Goal: Task Accomplishment & Management: Use online tool/utility

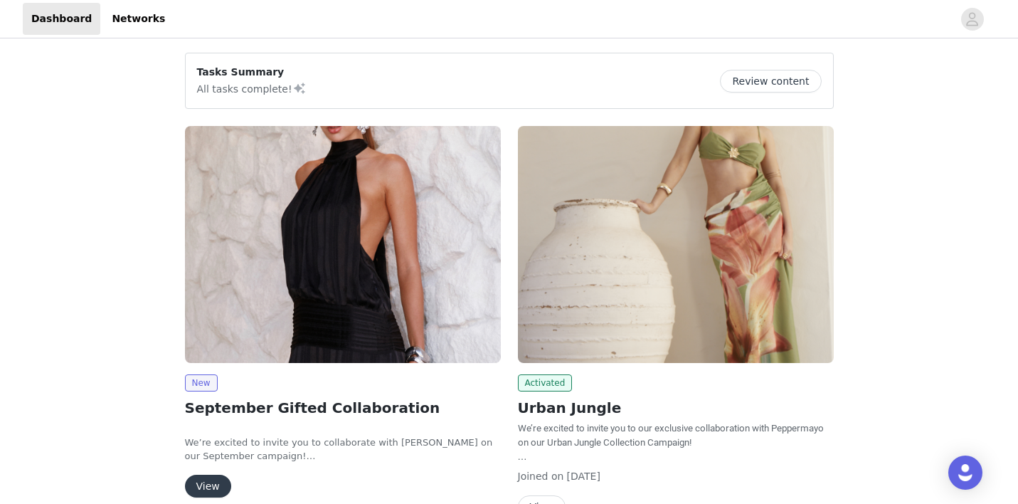
click at [295, 296] on img at bounding box center [343, 244] width 316 height 237
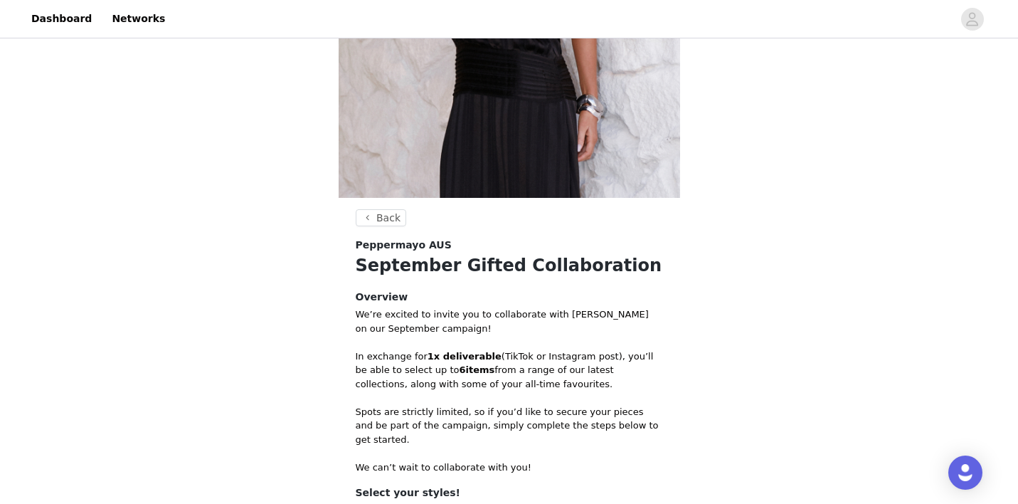
scroll to position [477, 0]
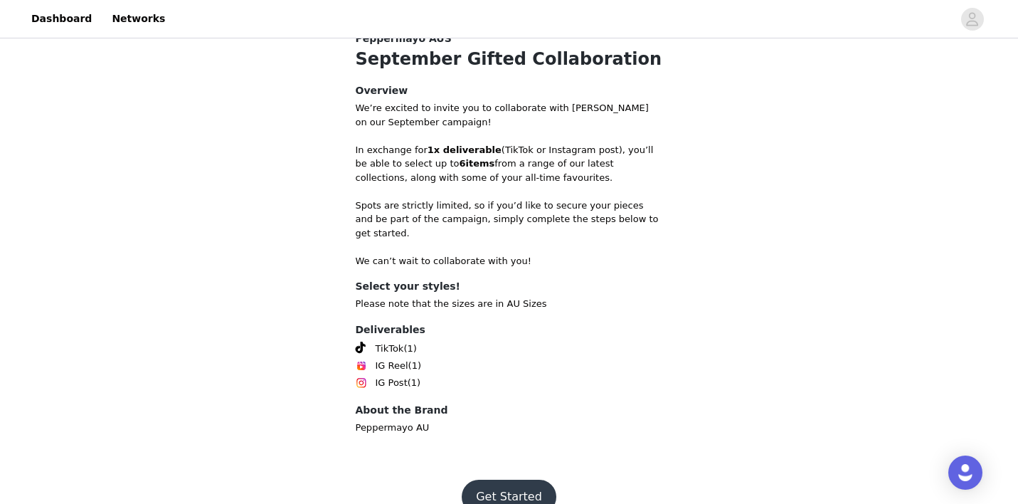
click at [487, 481] on button "Get Started" at bounding box center [509, 496] width 95 height 34
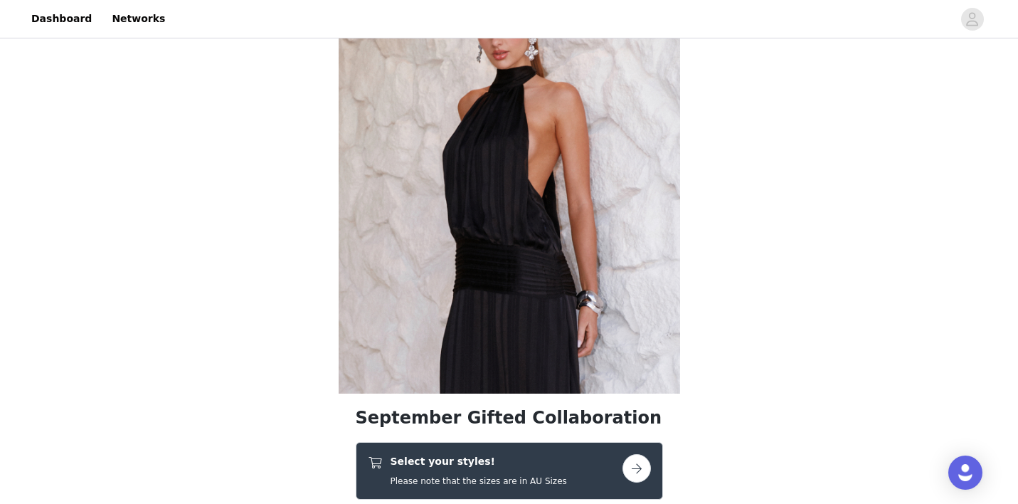
scroll to position [303, 0]
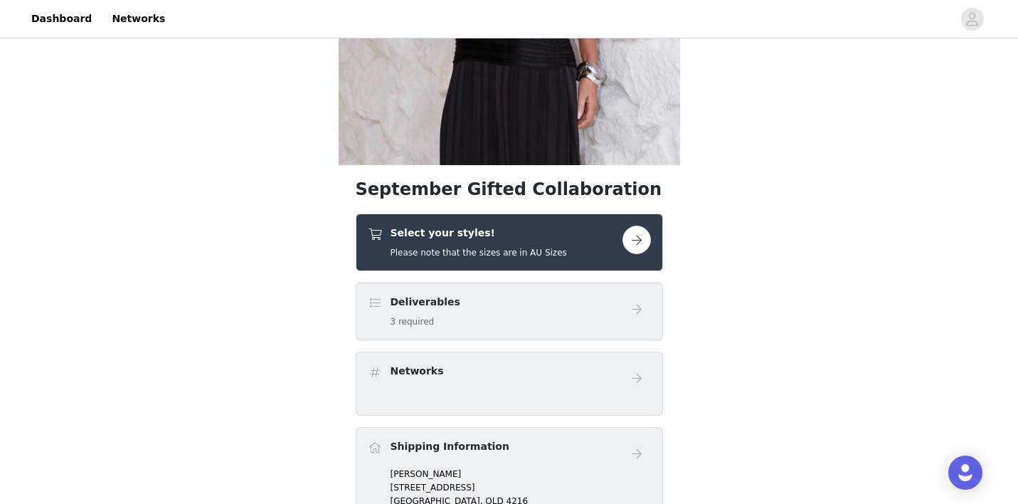
click at [493, 250] on h5 "Please note that the sizes are in AU Sizes" at bounding box center [479, 252] width 176 height 13
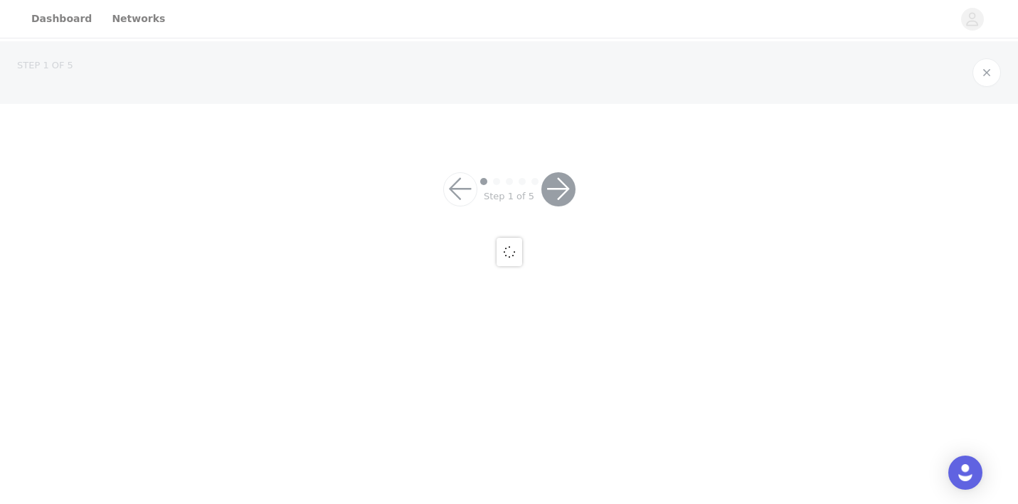
click at [683, 233] on div at bounding box center [509, 252] width 1018 height 504
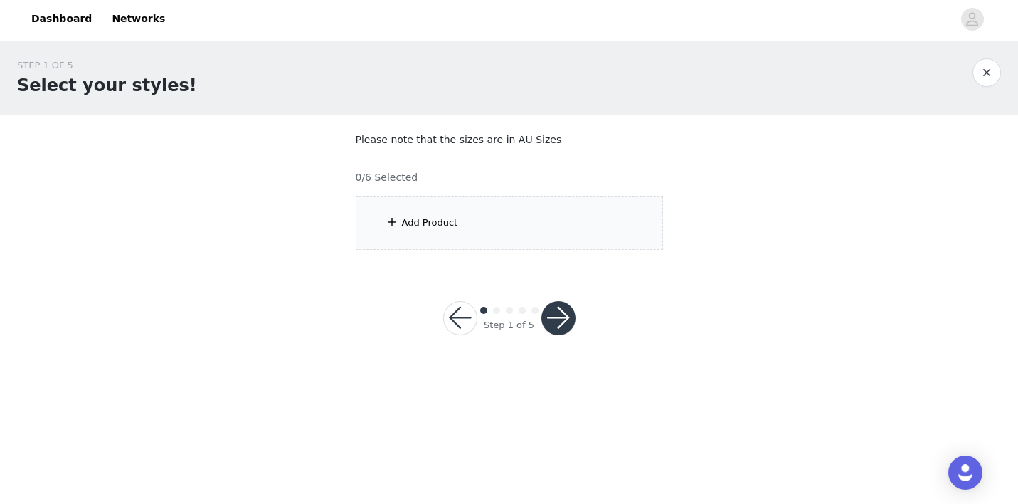
click at [534, 229] on div "Add Product" at bounding box center [509, 222] width 307 height 53
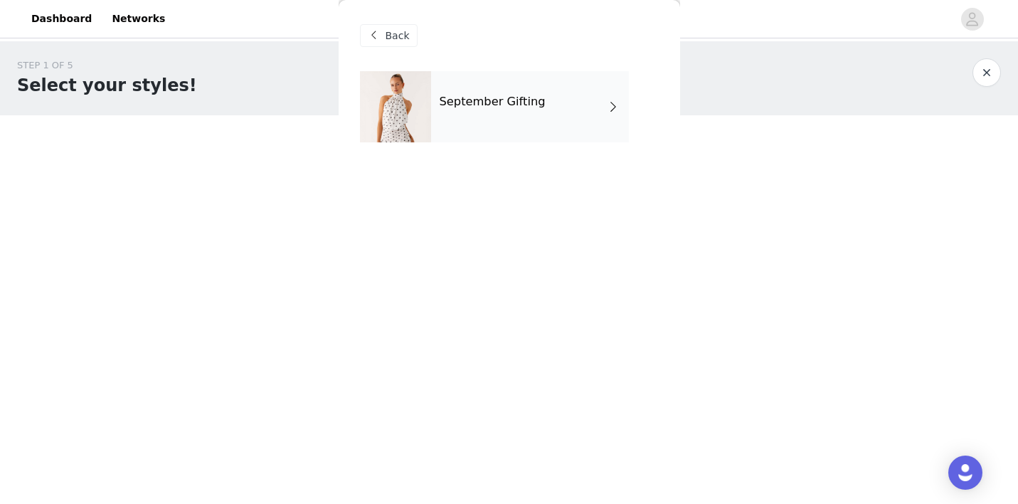
click at [522, 123] on div "September Gifting" at bounding box center [530, 106] width 198 height 71
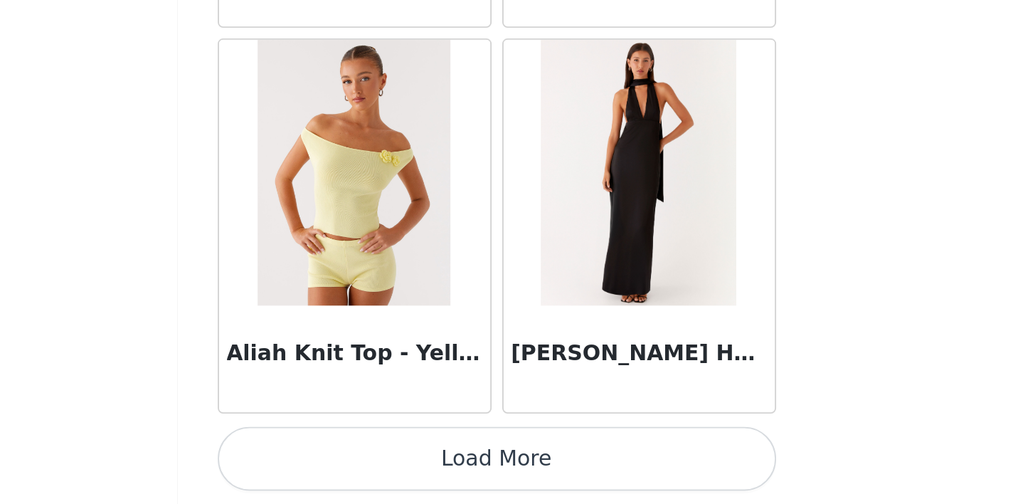
click at [360, 462] on button "Load More" at bounding box center [509, 479] width 299 height 34
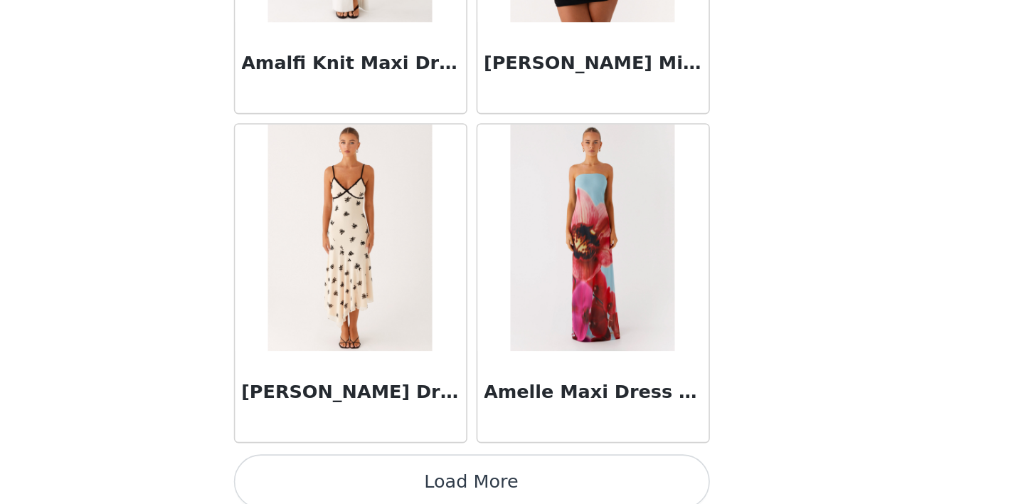
scroll to position [3734, 0]
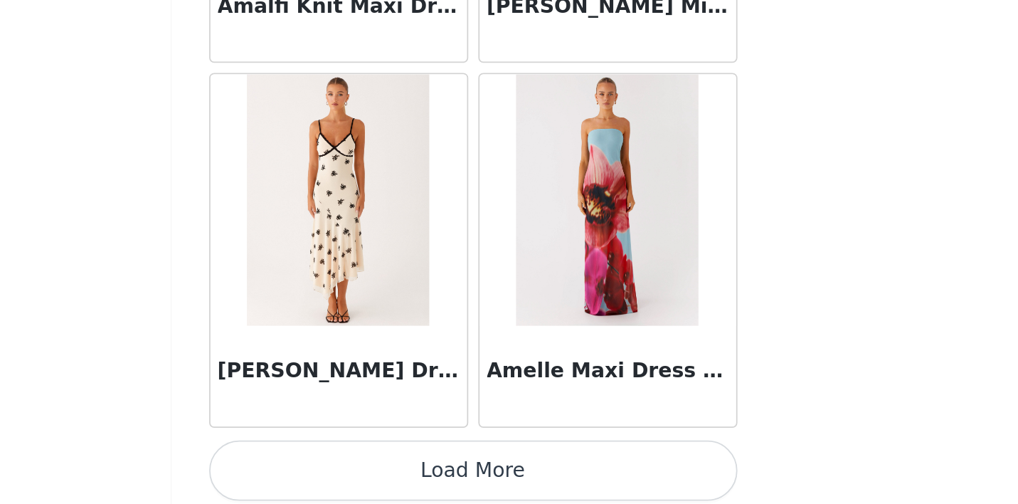
click at [360, 464] on button "Load More" at bounding box center [509, 481] width 299 height 34
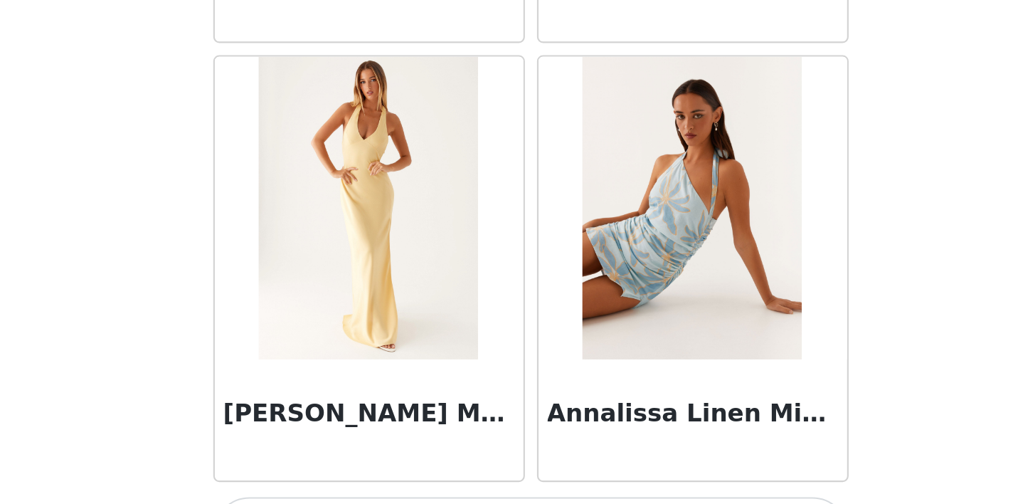
scroll to position [5799, 0]
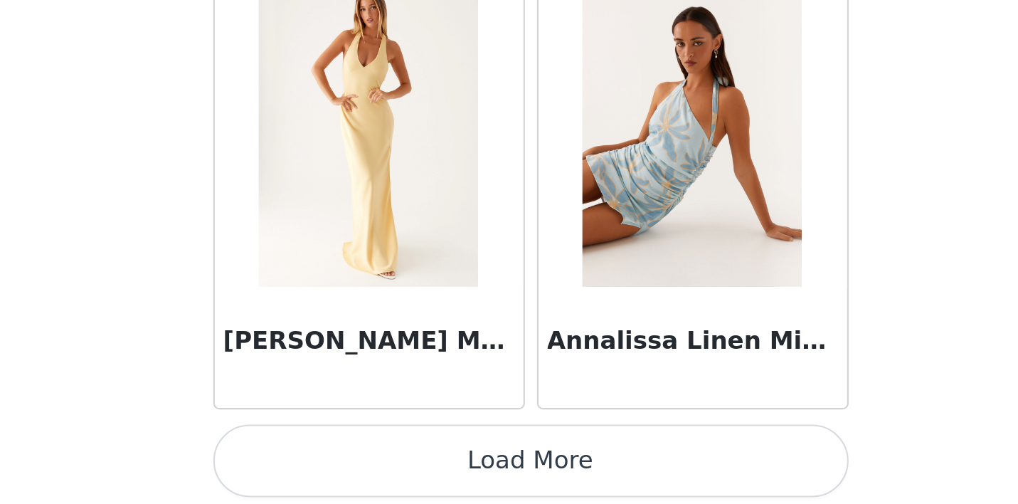
click at [360, 462] on button "Load More" at bounding box center [509, 479] width 299 height 34
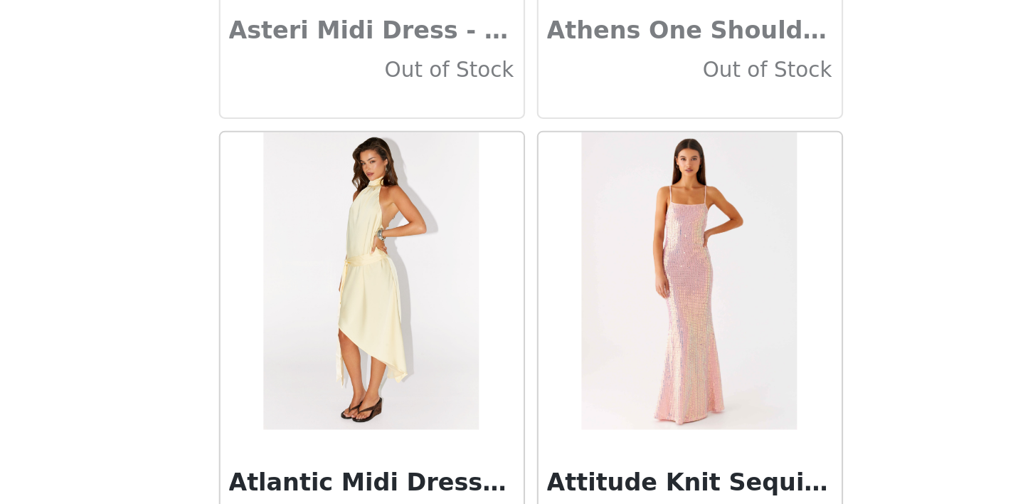
scroll to position [7807, 0]
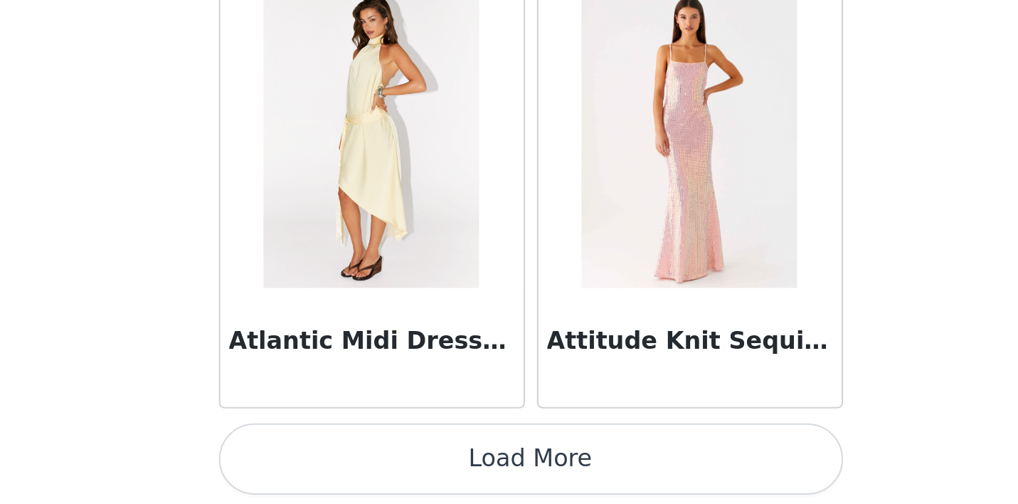
click at [360, 462] on button "Load More" at bounding box center [509, 479] width 299 height 34
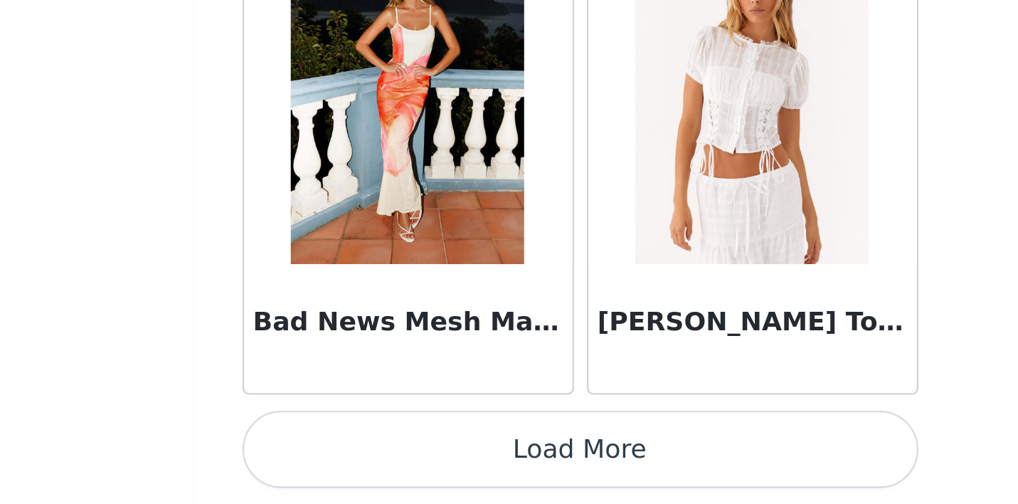
scroll to position [0, 0]
click at [360, 462] on button "Load More" at bounding box center [509, 479] width 299 height 34
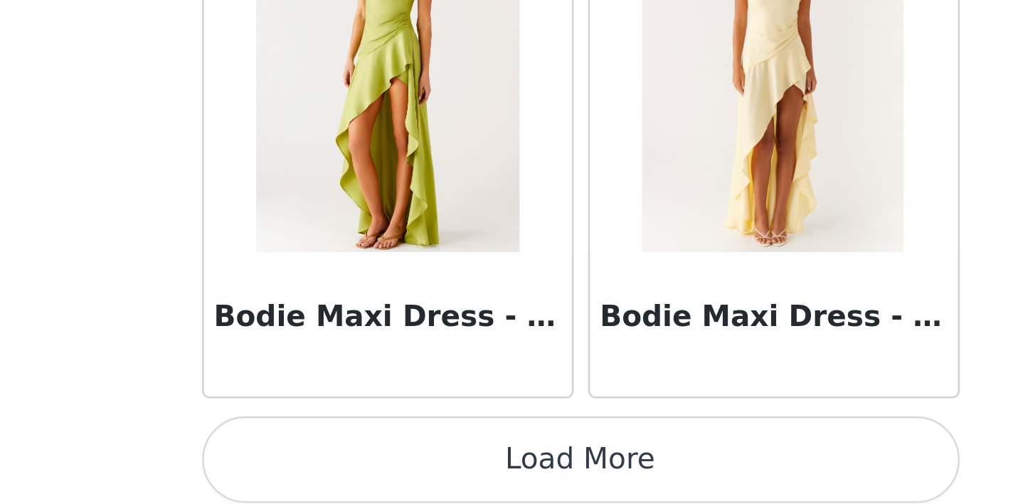
scroll to position [11987, 0]
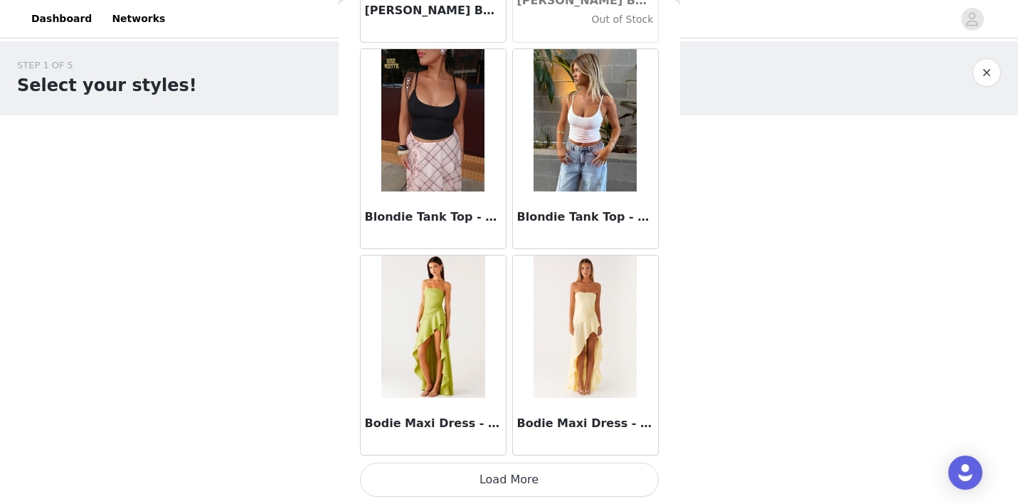
click at [511, 476] on button "Load More" at bounding box center [509, 479] width 299 height 34
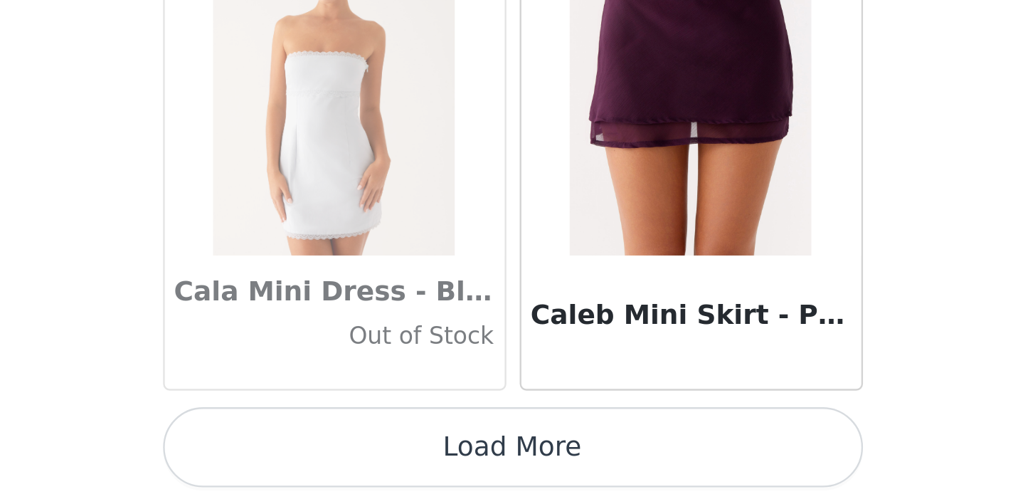
scroll to position [0, 0]
click at [360, 462] on button "Load More" at bounding box center [509, 479] width 299 height 34
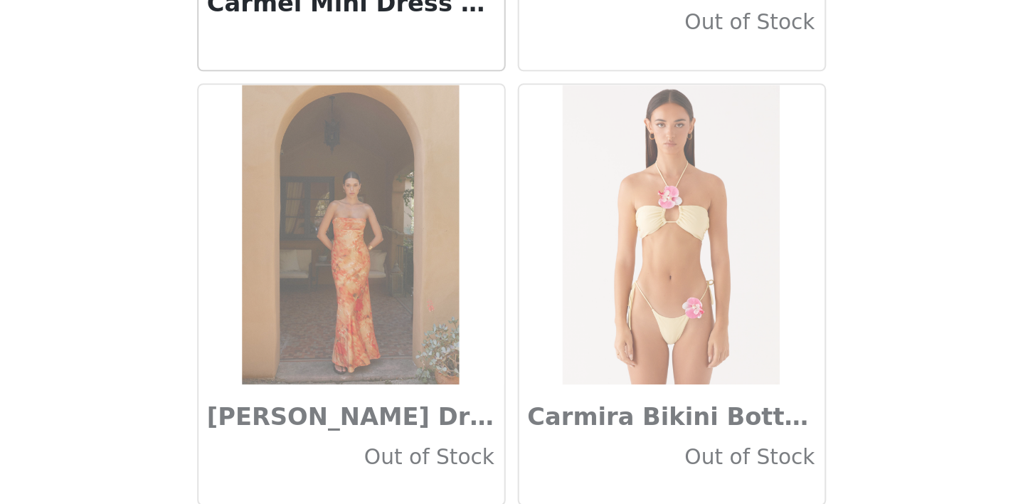
scroll to position [16065, 0]
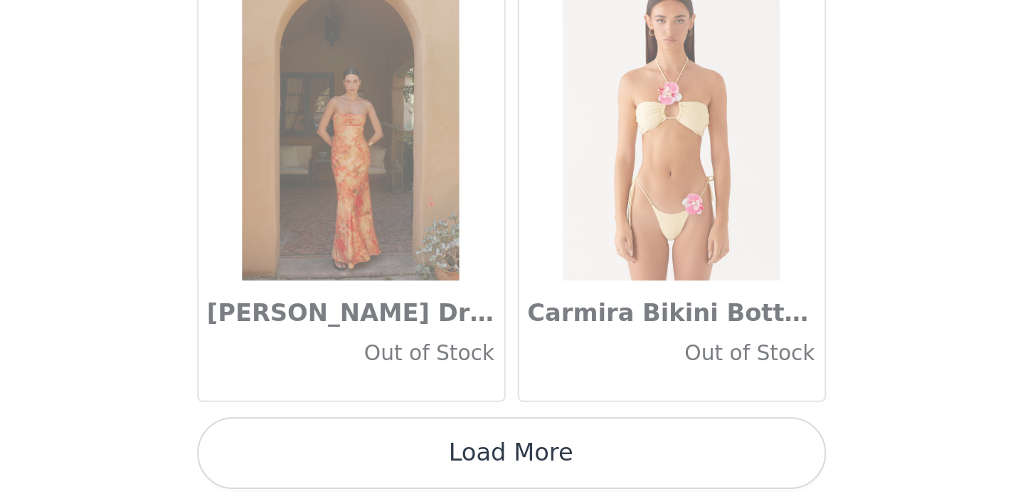
click at [360, 462] on button "Load More" at bounding box center [509, 479] width 299 height 34
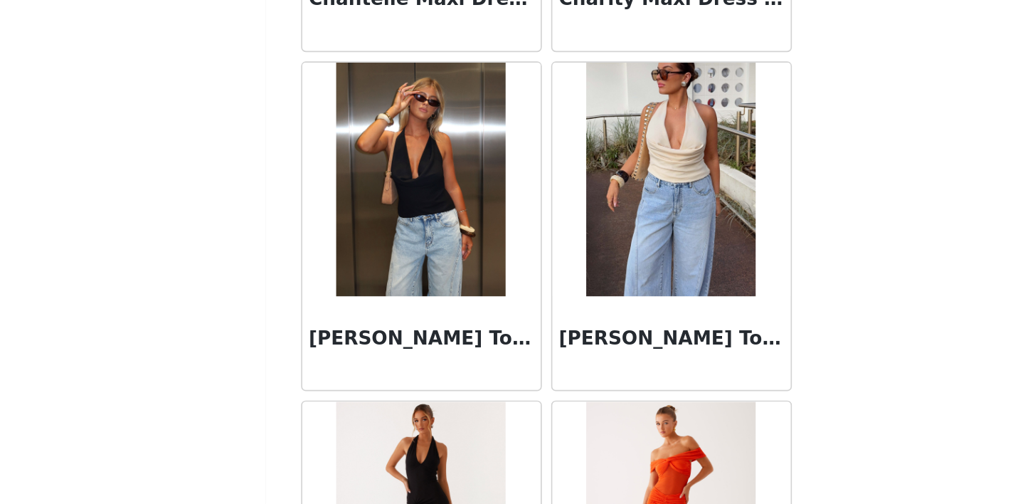
scroll to position [18027, 0]
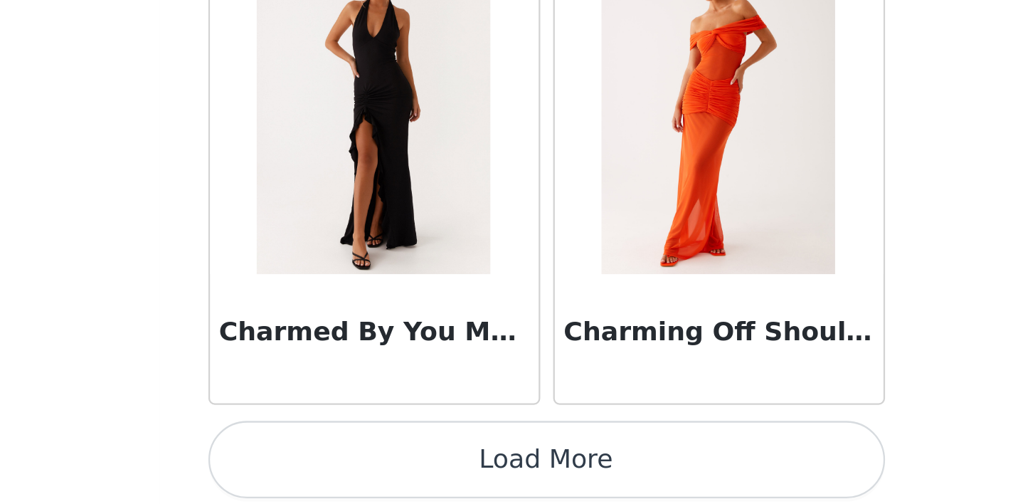
click at [360, 462] on button "Load More" at bounding box center [509, 479] width 299 height 34
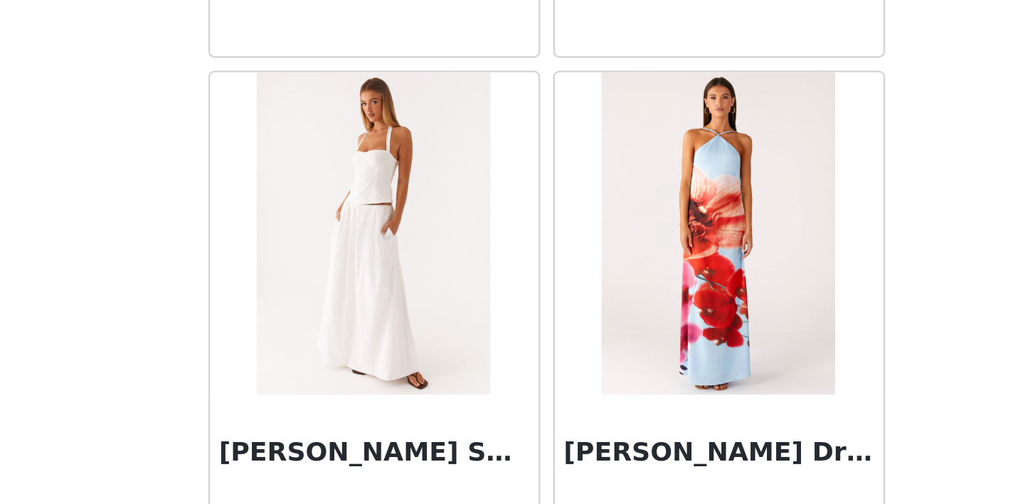
scroll to position [18744, 0]
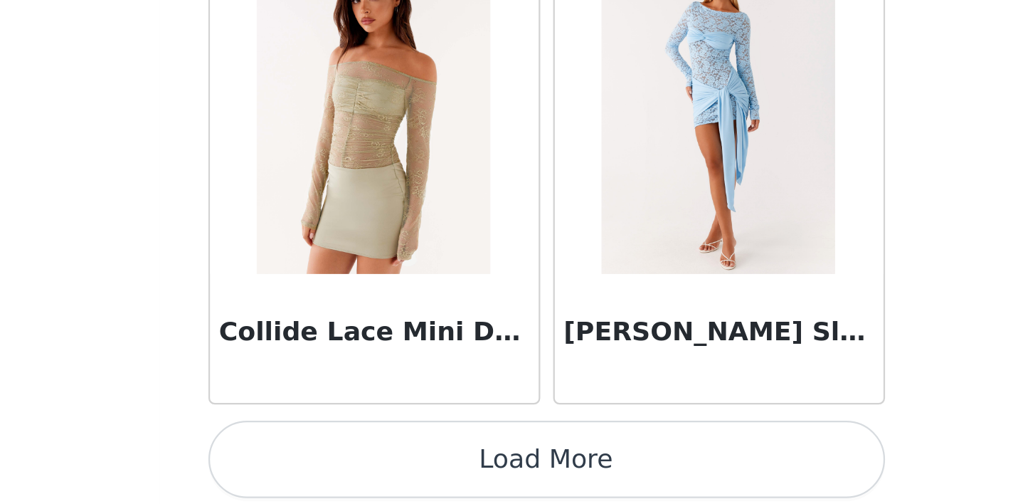
click at [360, 462] on button "Load More" at bounding box center [509, 479] width 299 height 34
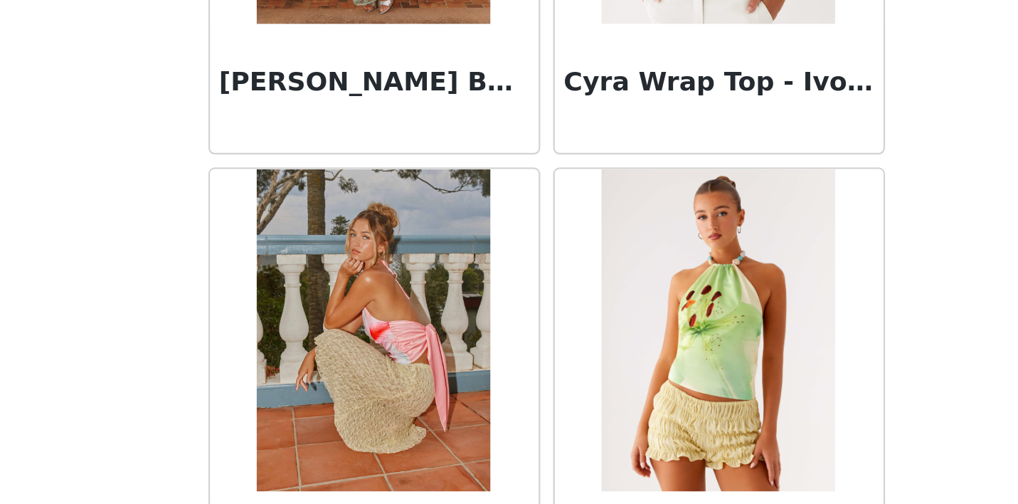
scroll to position [21440, 0]
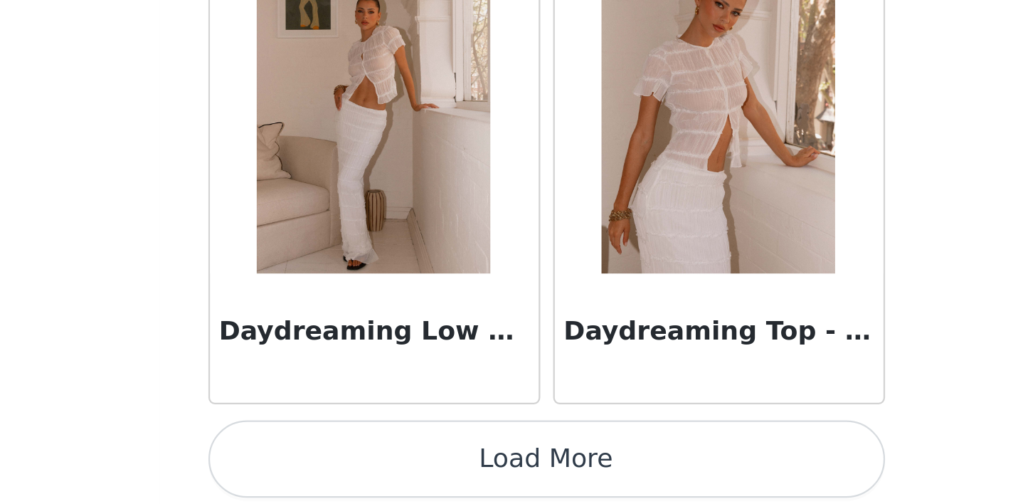
click at [360, 462] on button "Load More" at bounding box center [509, 479] width 299 height 34
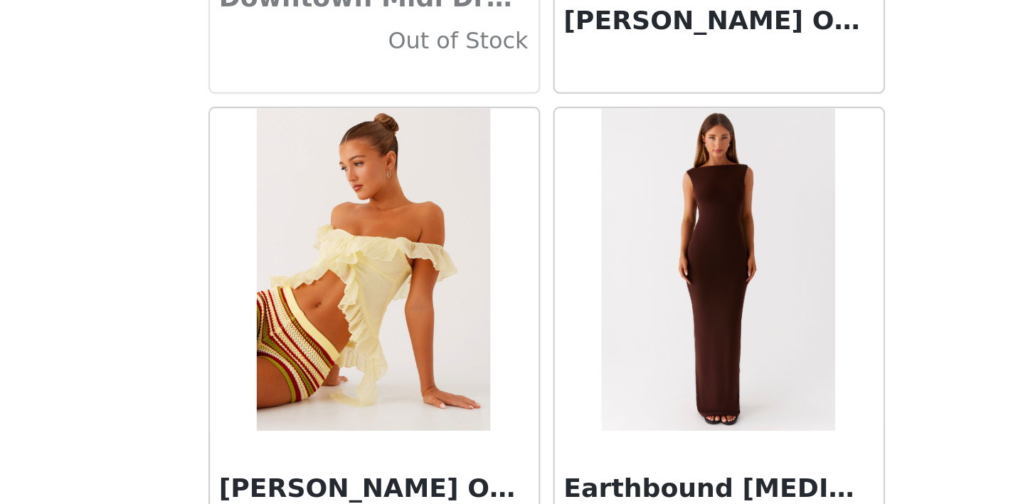
scroll to position [24324, 0]
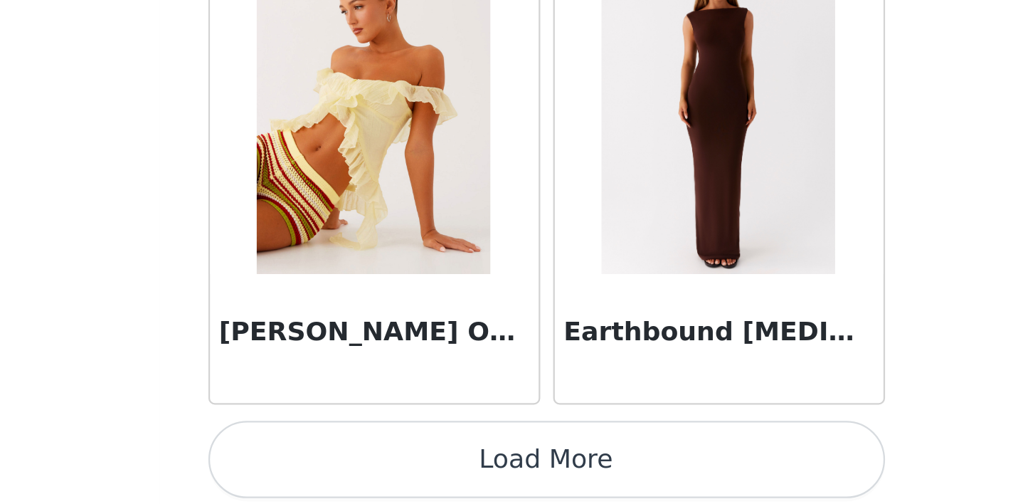
click at [360, 462] on button "Load More" at bounding box center [509, 479] width 299 height 34
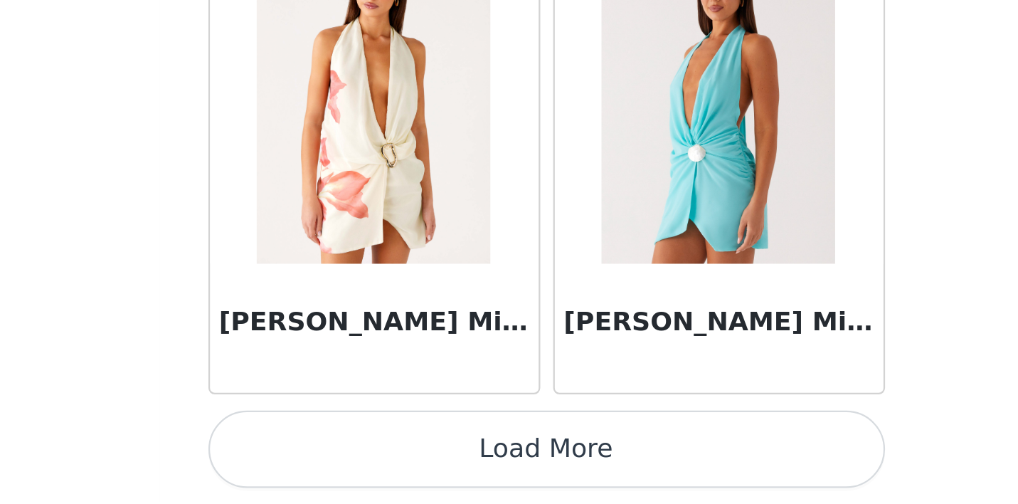
scroll to position [1, 0]
click at [360, 462] on button "Load More" at bounding box center [509, 479] width 299 height 34
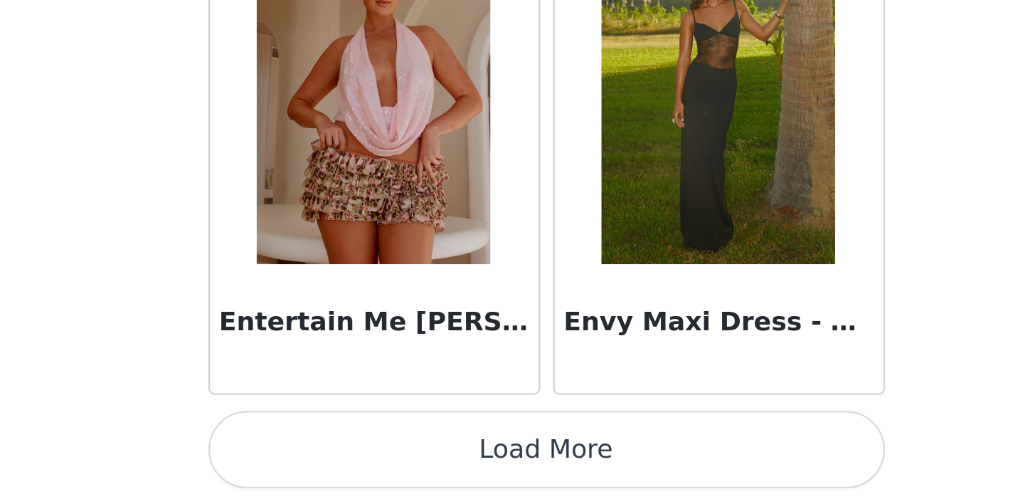
click at [360, 462] on button "Load More" at bounding box center [509, 479] width 299 height 34
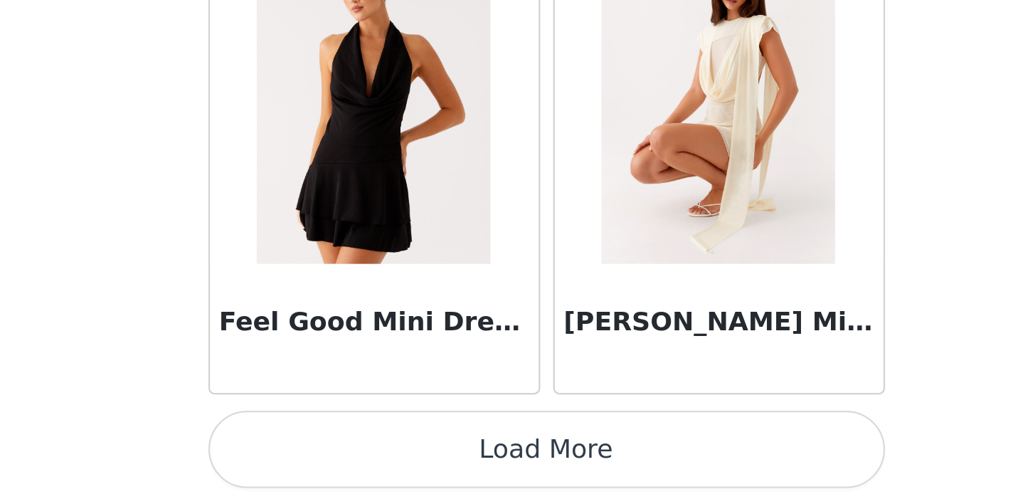
click at [360, 462] on button "Load More" at bounding box center [509, 479] width 299 height 34
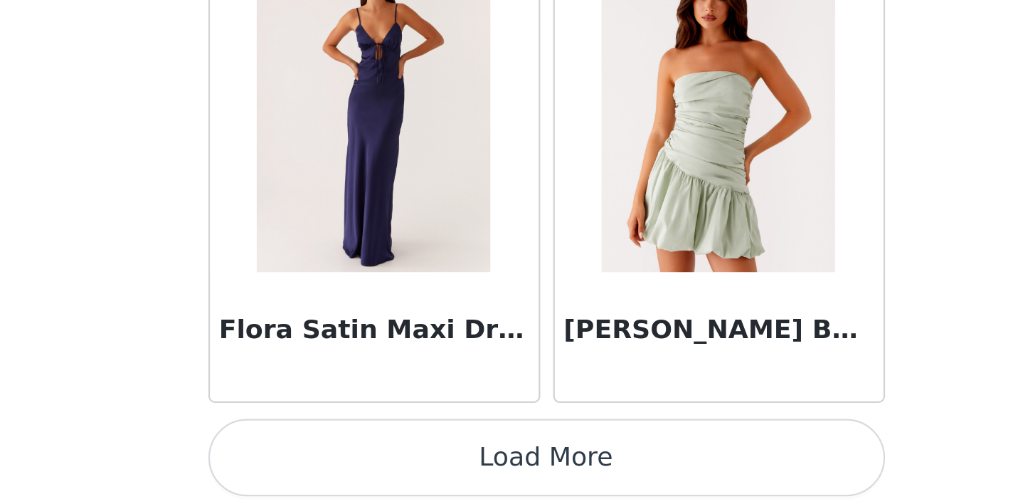
click at [360, 466] on button "Load More" at bounding box center [509, 483] width 299 height 34
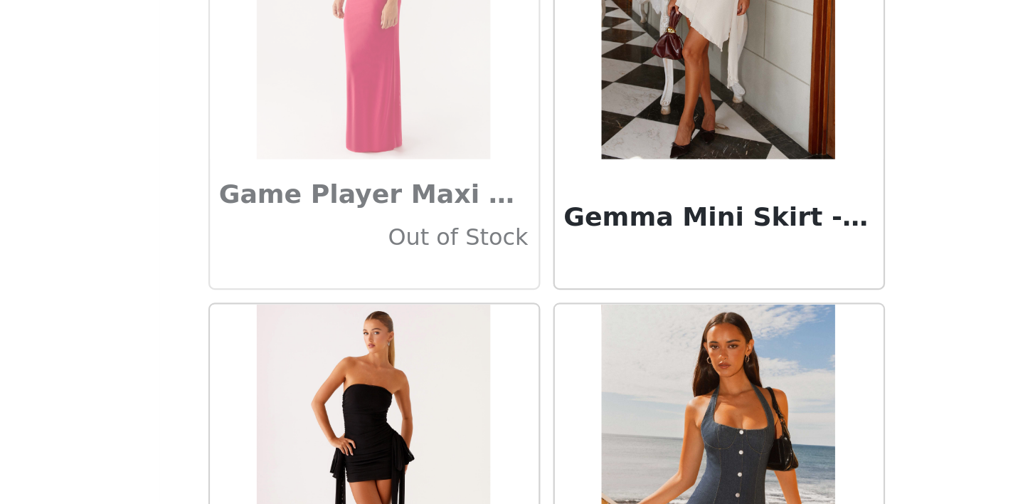
scroll to position [0, 0]
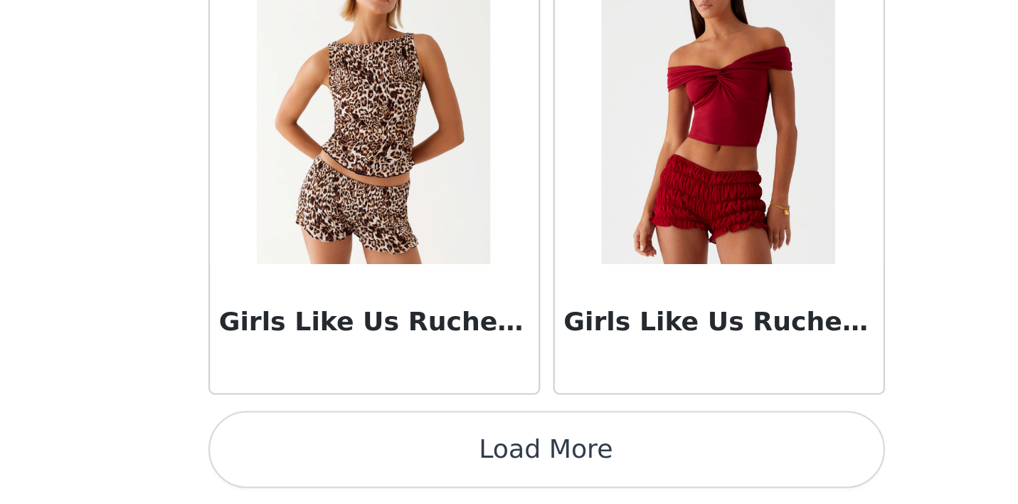
click at [360, 462] on button "Load More" at bounding box center [509, 479] width 299 height 34
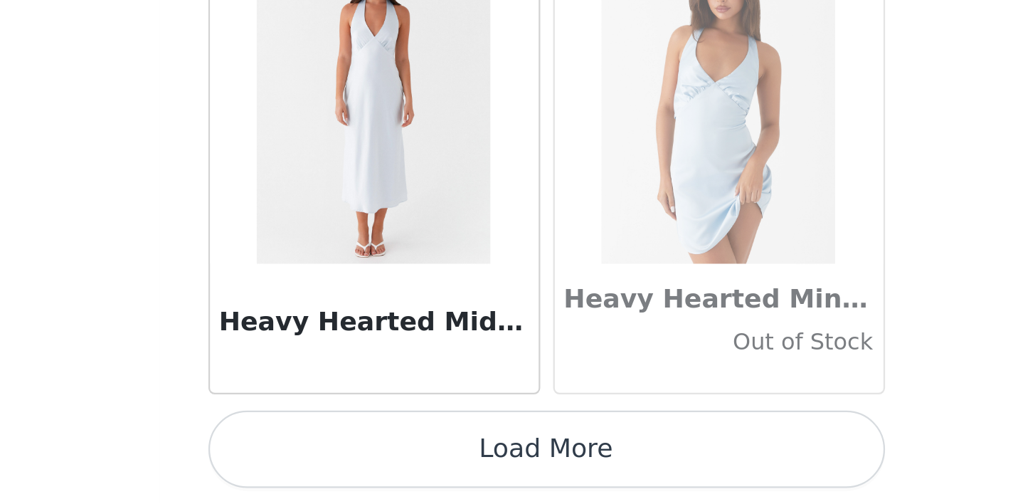
click at [360, 462] on button "Load More" at bounding box center [509, 479] width 299 height 34
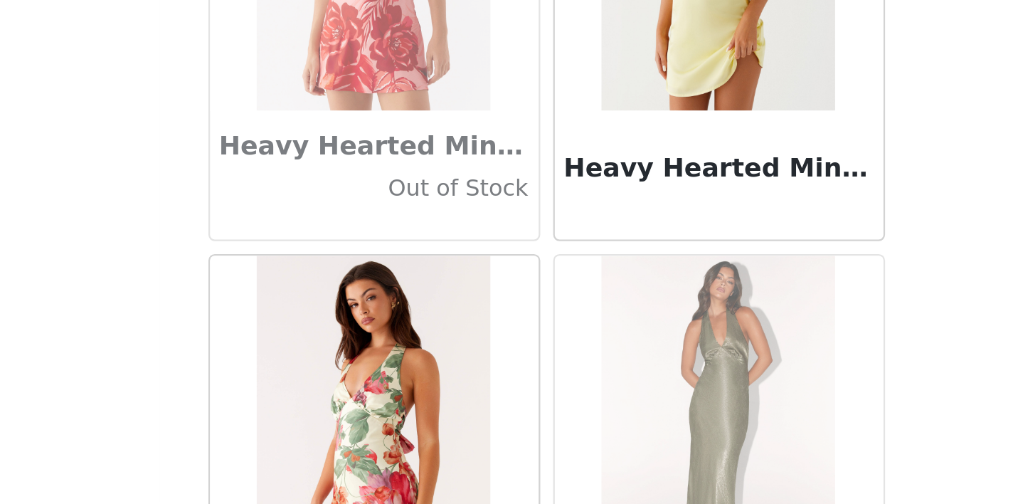
scroll to position [0, 0]
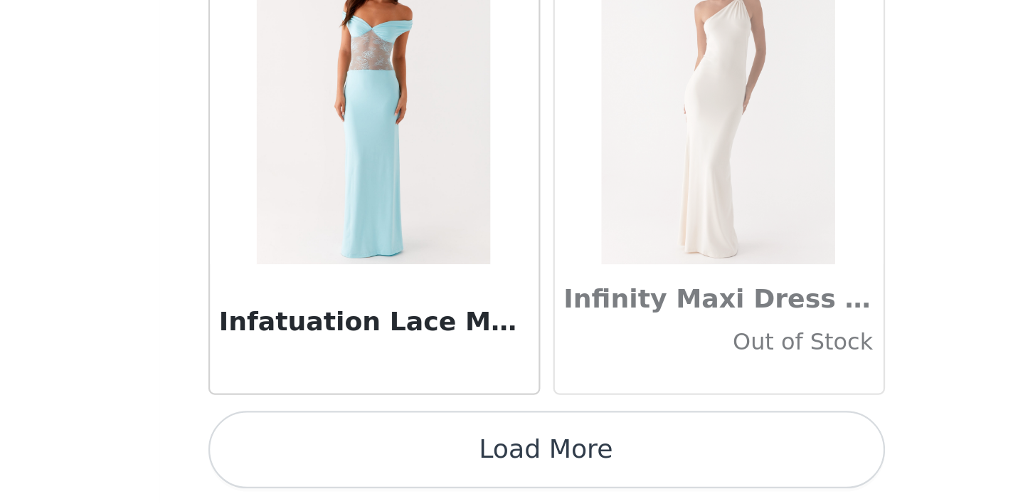
click at [360, 462] on button "Load More" at bounding box center [509, 479] width 299 height 34
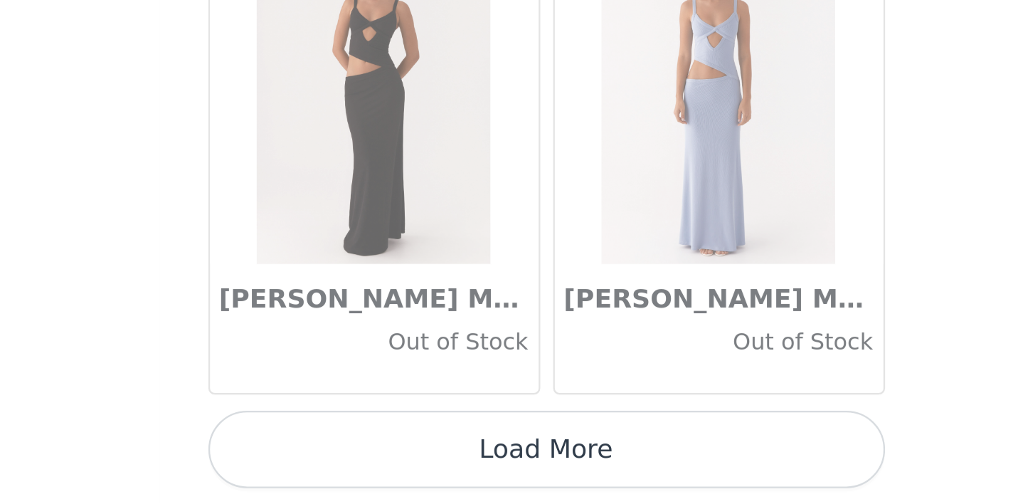
click at [360, 462] on button "Load More" at bounding box center [509, 479] width 299 height 34
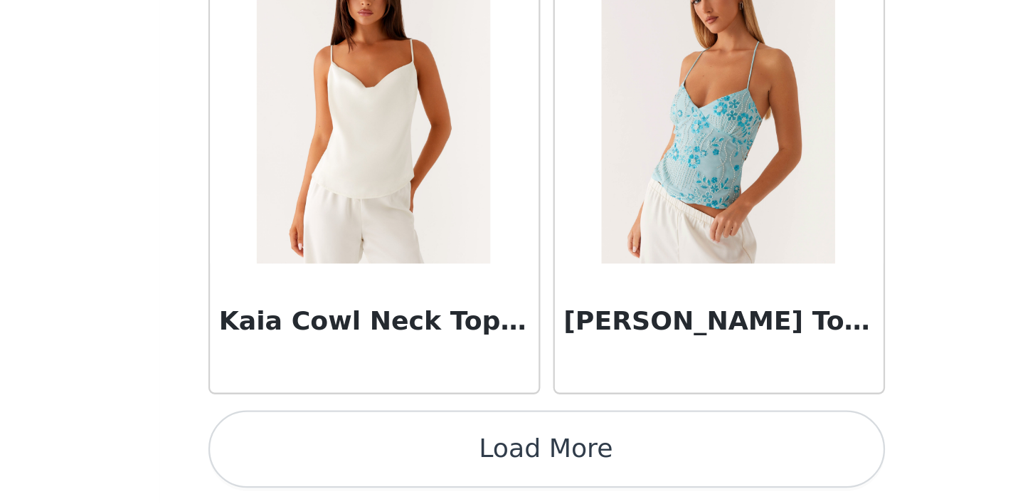
click at [360, 462] on button "Load More" at bounding box center [509, 479] width 299 height 34
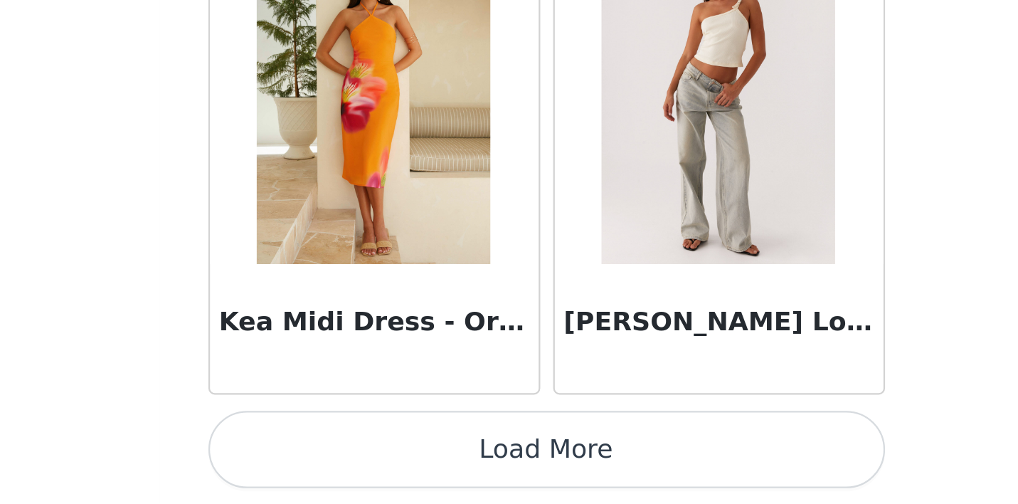
click at [360, 462] on button "Load More" at bounding box center [509, 479] width 299 height 34
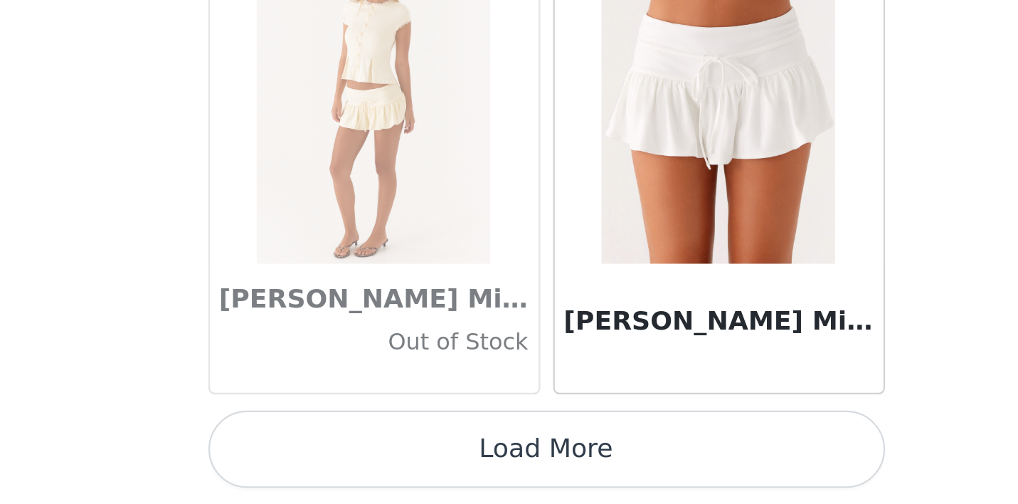
click at [360, 462] on button "Load More" at bounding box center [509, 479] width 299 height 34
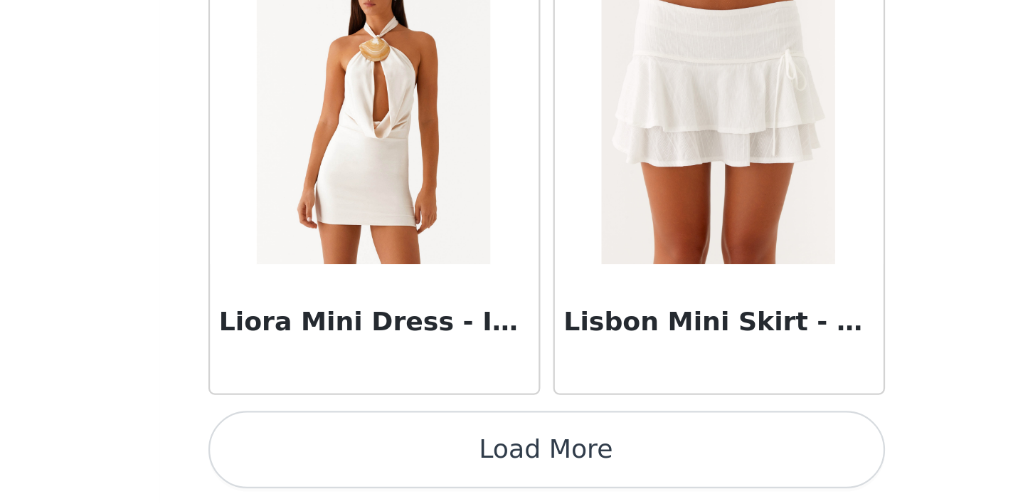
click at [360, 462] on button "Load More" at bounding box center [509, 479] width 299 height 34
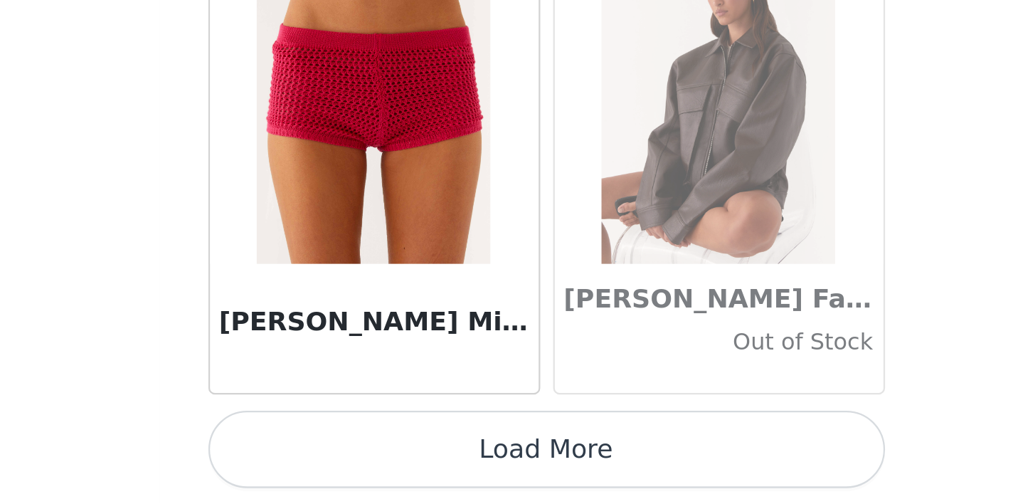
click at [360, 462] on button "Load More" at bounding box center [509, 479] width 299 height 34
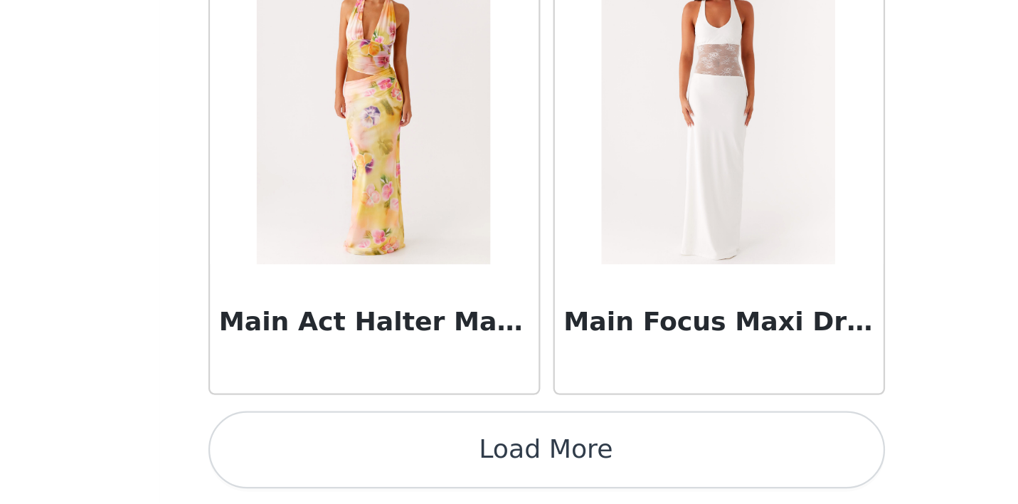
click at [360, 462] on button "Load More" at bounding box center [509, 479] width 299 height 34
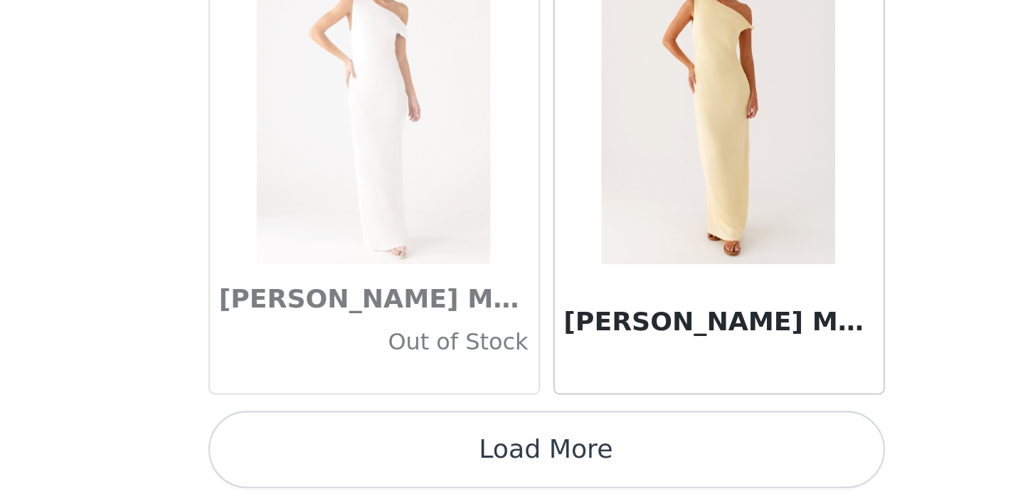
click at [360, 462] on button "Load More" at bounding box center [509, 479] width 299 height 34
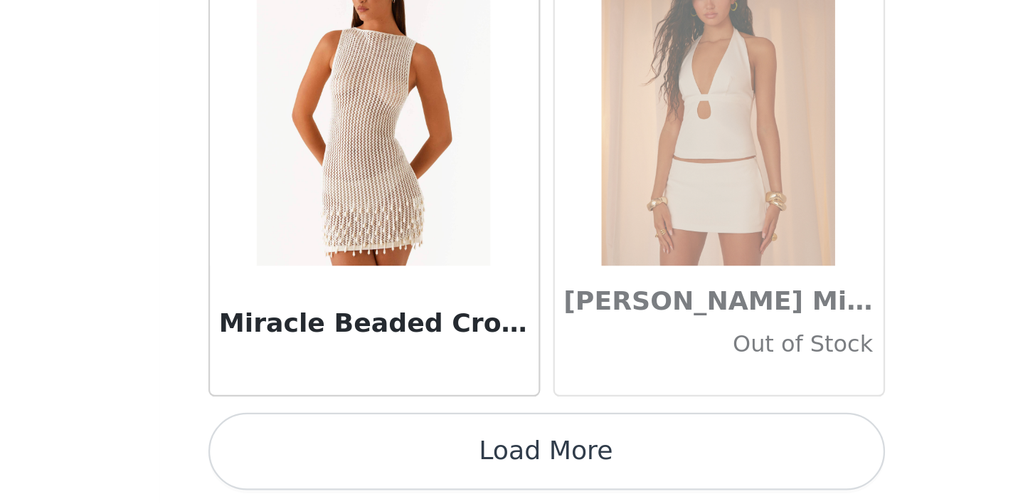
click at [360, 463] on button "Load More" at bounding box center [509, 480] width 299 height 34
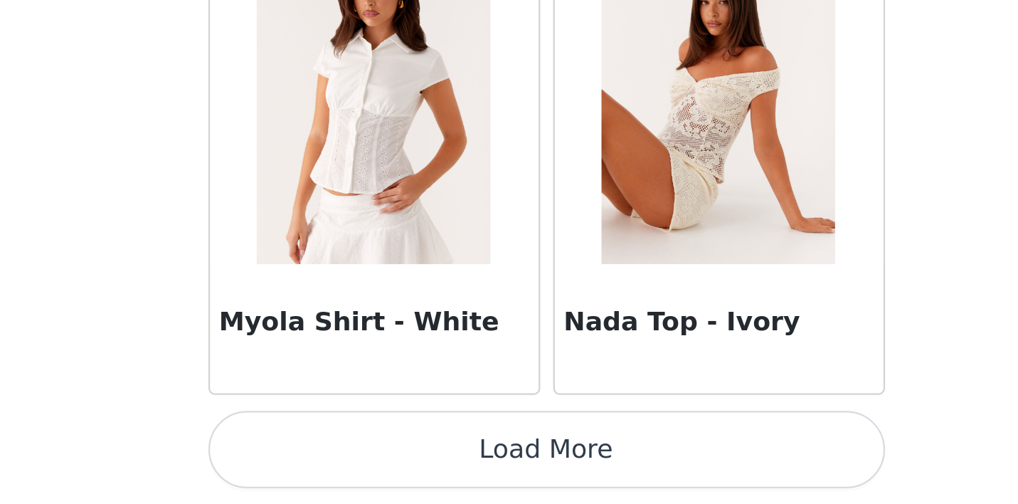
click at [360, 462] on button "Load More" at bounding box center [509, 479] width 299 height 34
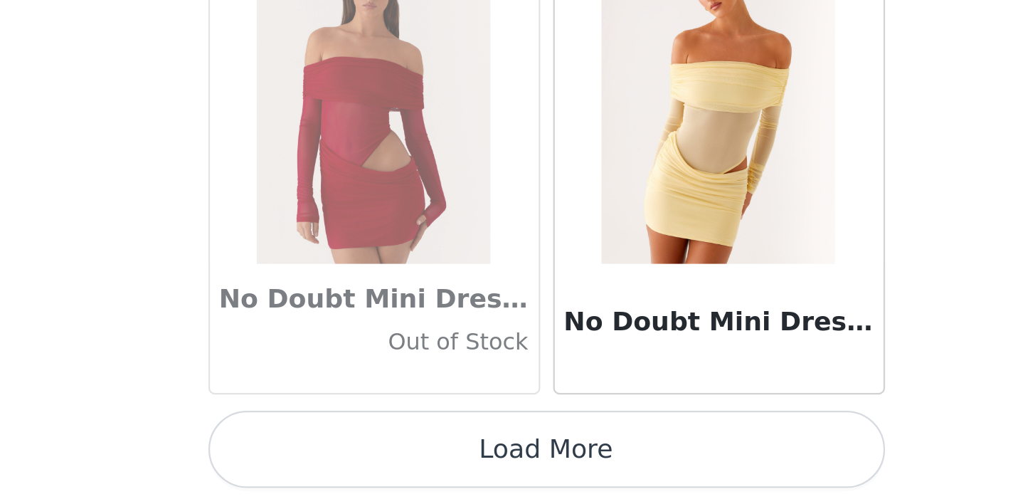
click at [360, 462] on button "Load More" at bounding box center [509, 479] width 299 height 34
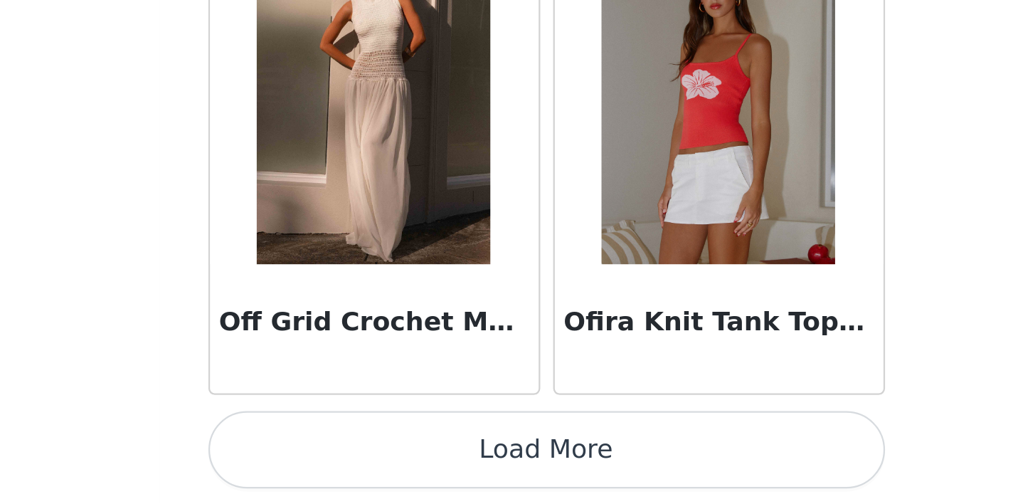
click at [360, 462] on button "Load More" at bounding box center [509, 479] width 299 height 34
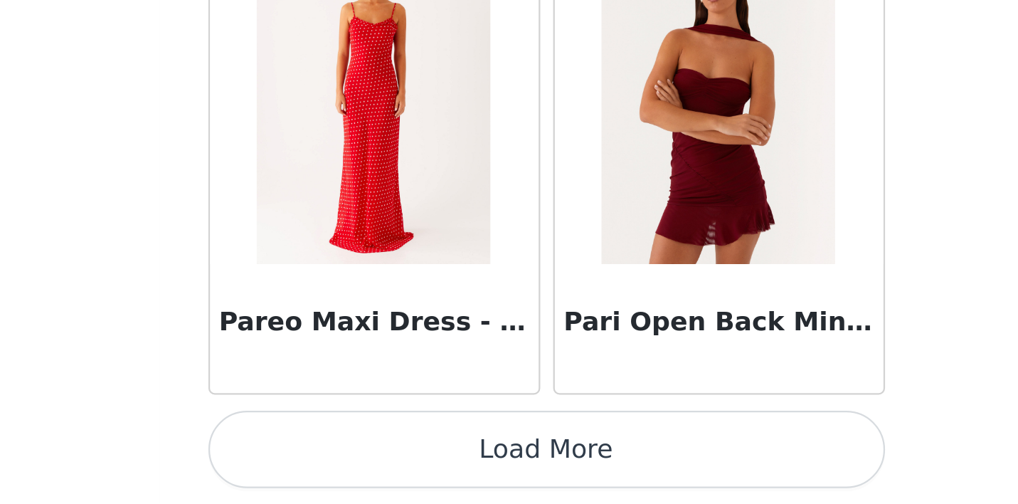
click at [360, 462] on button "Load More" at bounding box center [509, 479] width 299 height 34
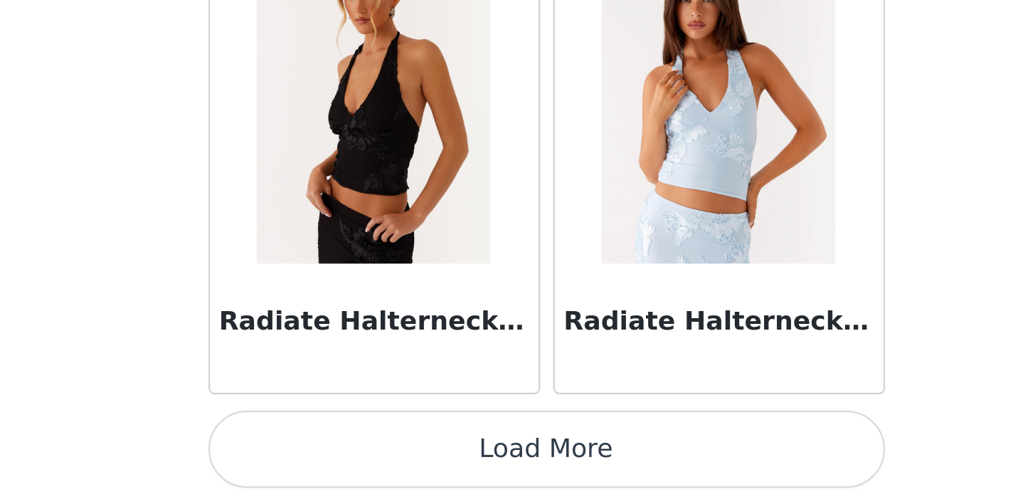
click at [360, 462] on button "Load More" at bounding box center [509, 479] width 299 height 34
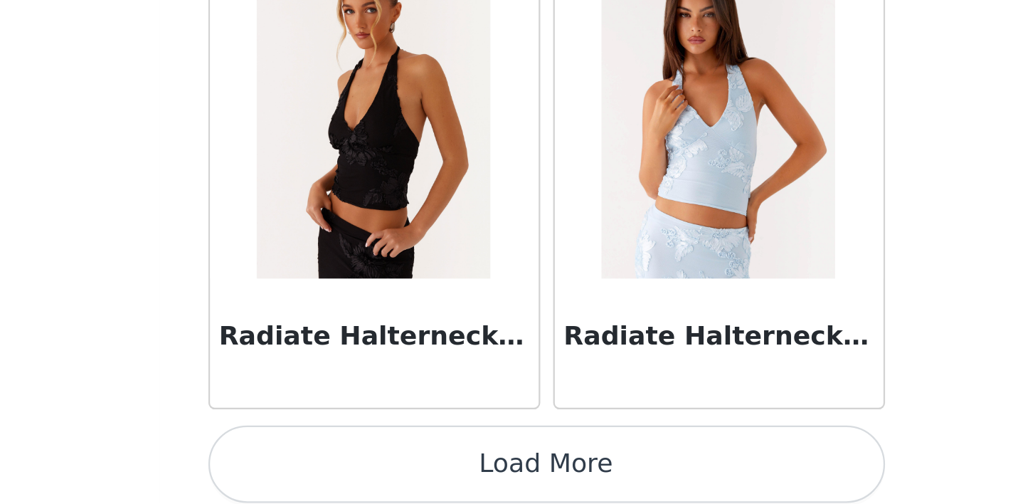
scroll to position [67677, 0]
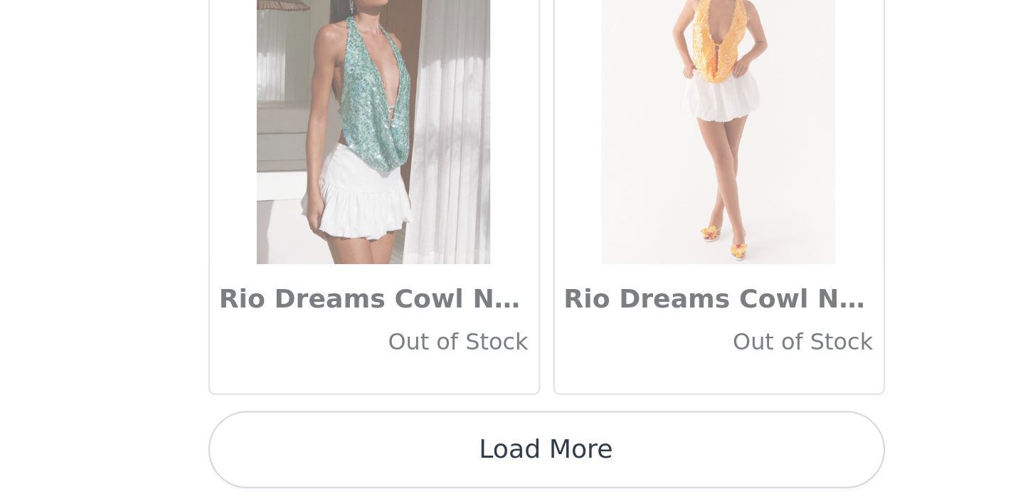
click at [360, 462] on button "Load More" at bounding box center [509, 479] width 299 height 34
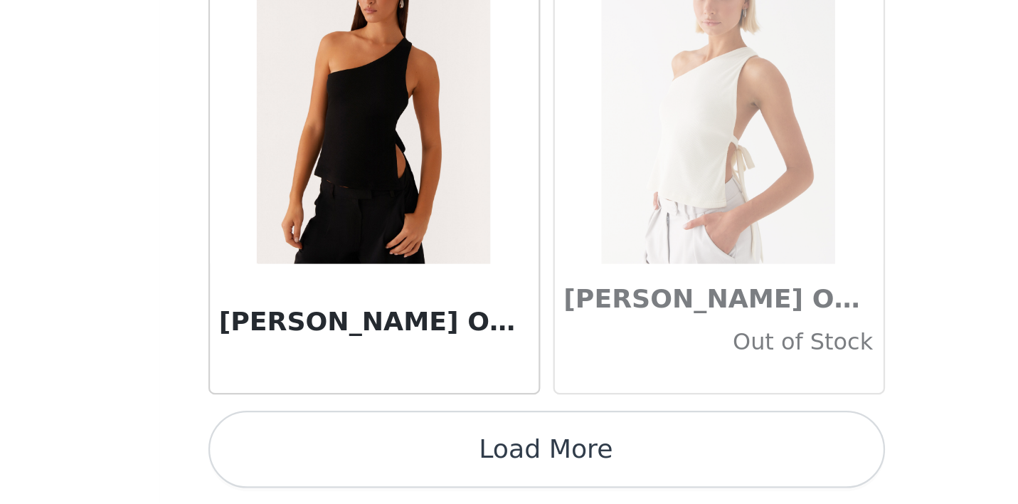
click at [360, 462] on button "Load More" at bounding box center [509, 479] width 299 height 34
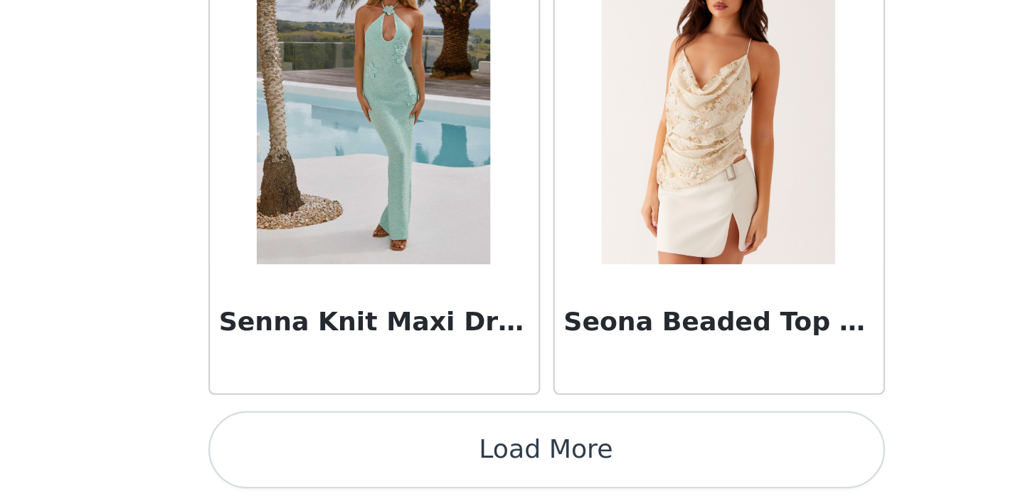
click at [360, 462] on button "Load More" at bounding box center [509, 479] width 299 height 34
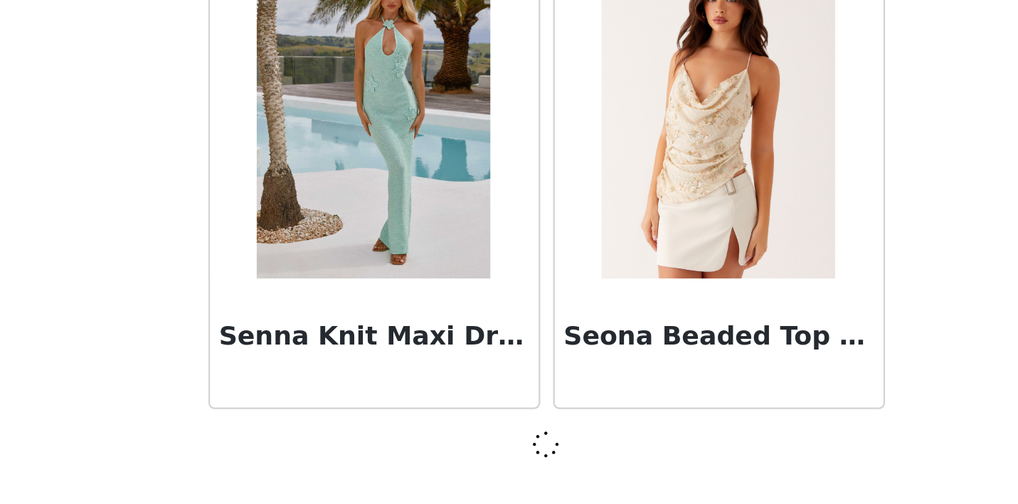
scroll to position [73866, 0]
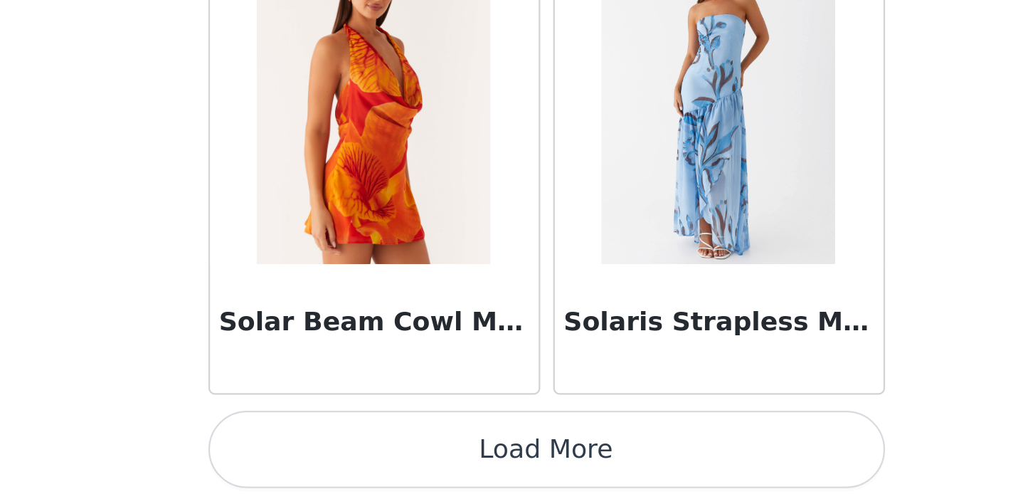
click at [360, 462] on button "Load More" at bounding box center [509, 479] width 299 height 34
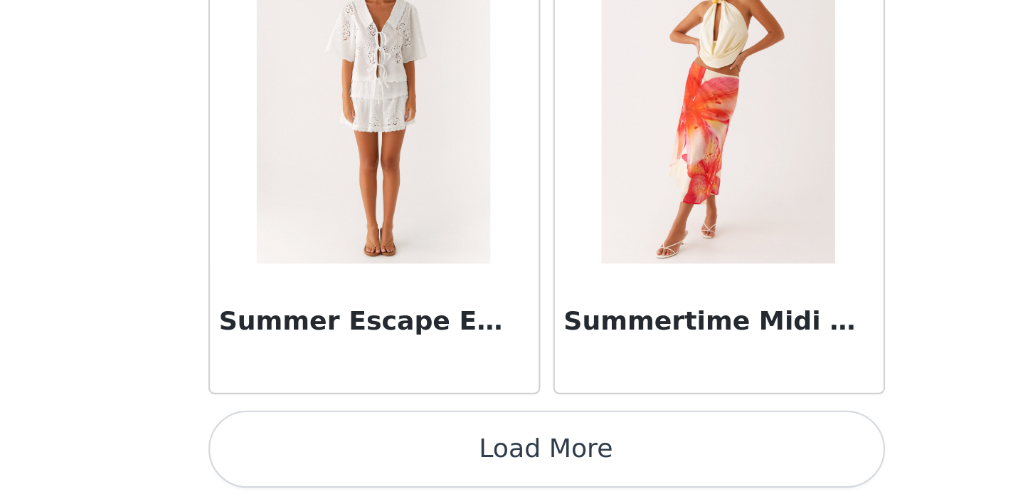
click at [360, 462] on button "Load More" at bounding box center [509, 479] width 299 height 34
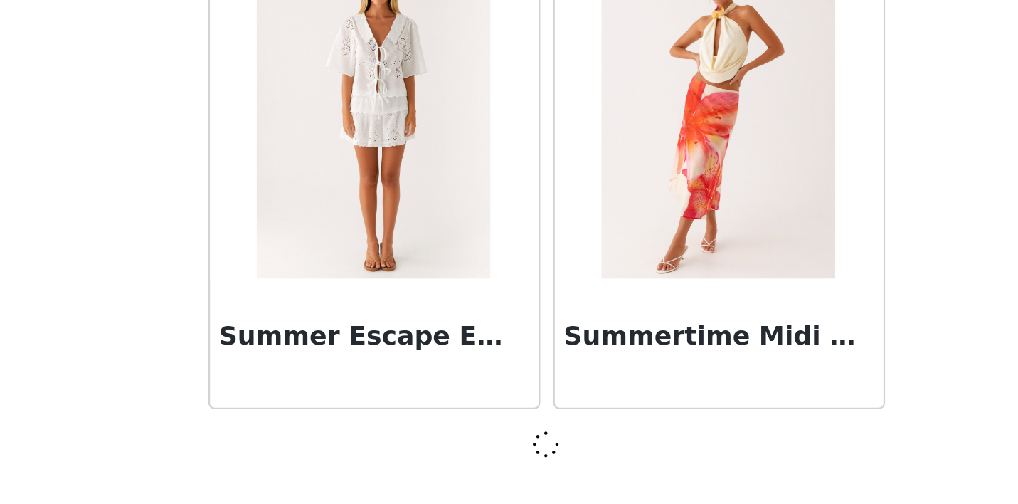
scroll to position [77992, 0]
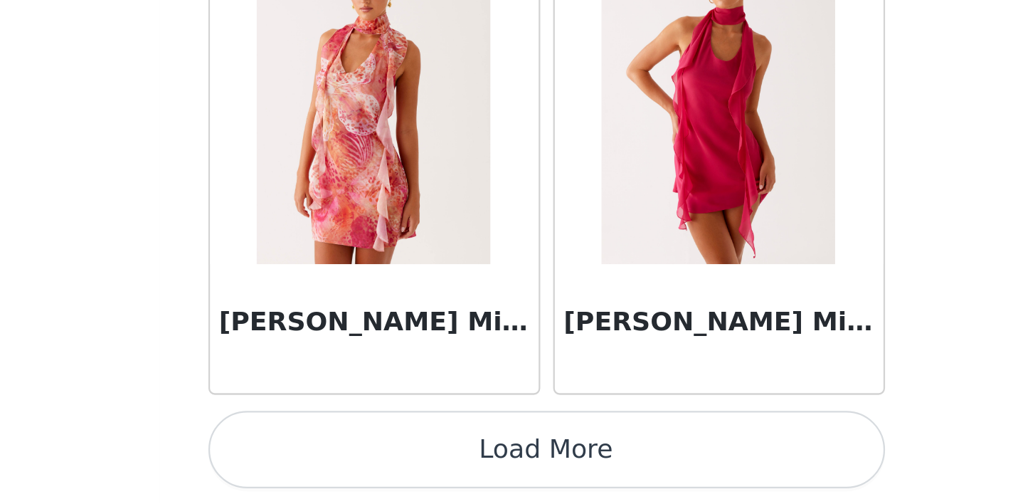
click at [360, 462] on button "Load More" at bounding box center [509, 479] width 299 height 34
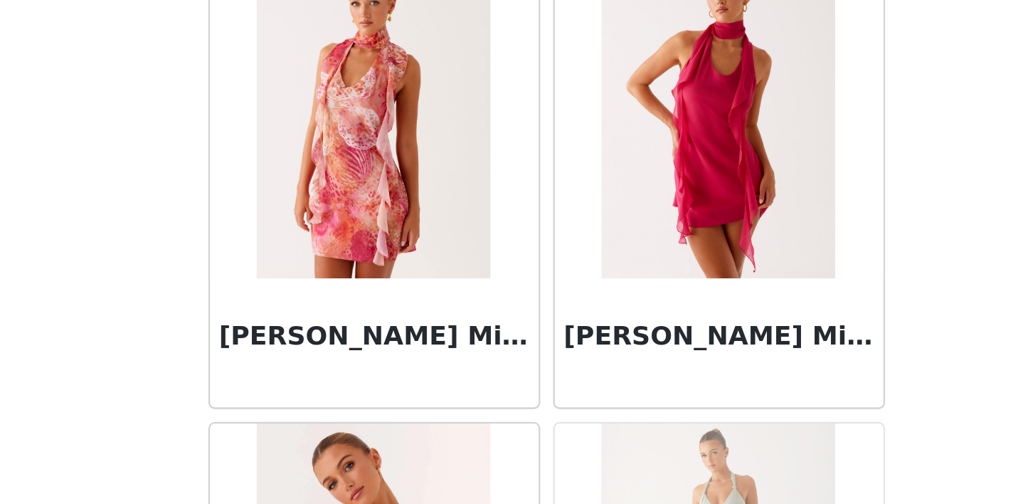
scroll to position [0, 0]
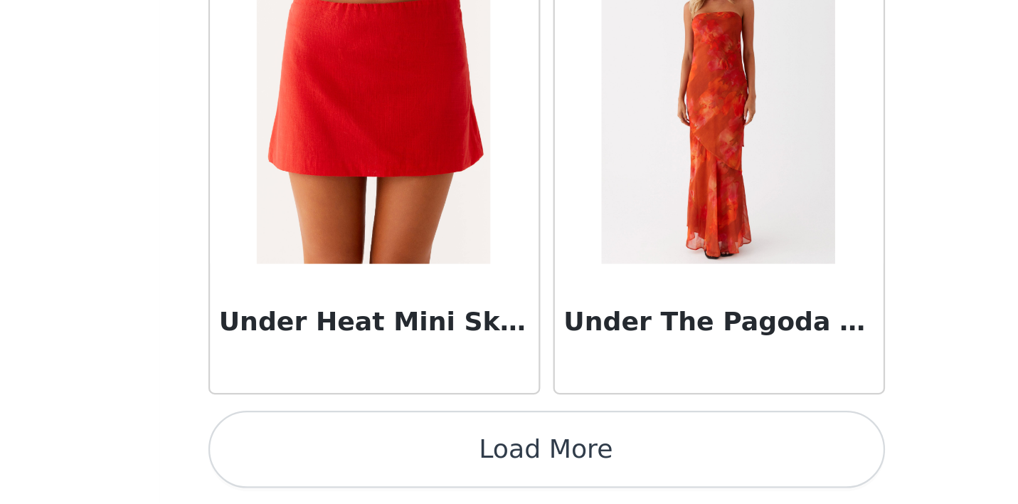
click at [360, 462] on button "Load More" at bounding box center [509, 479] width 299 height 34
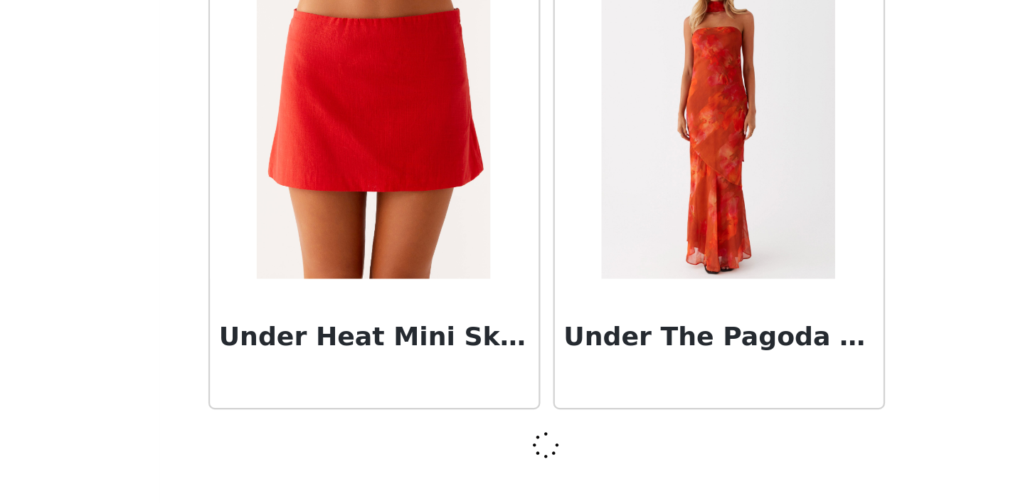
scroll to position [82117, 0]
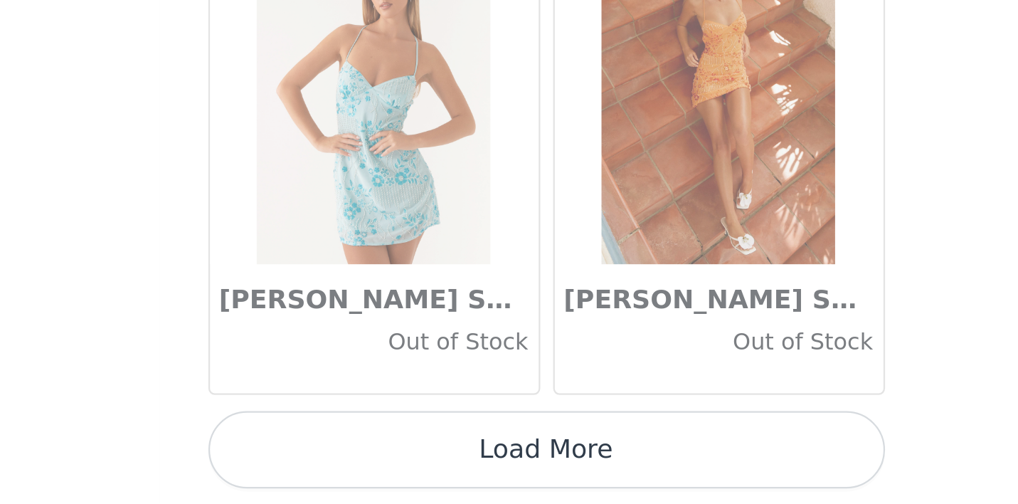
click at [360, 462] on button "Load More" at bounding box center [509, 479] width 299 height 34
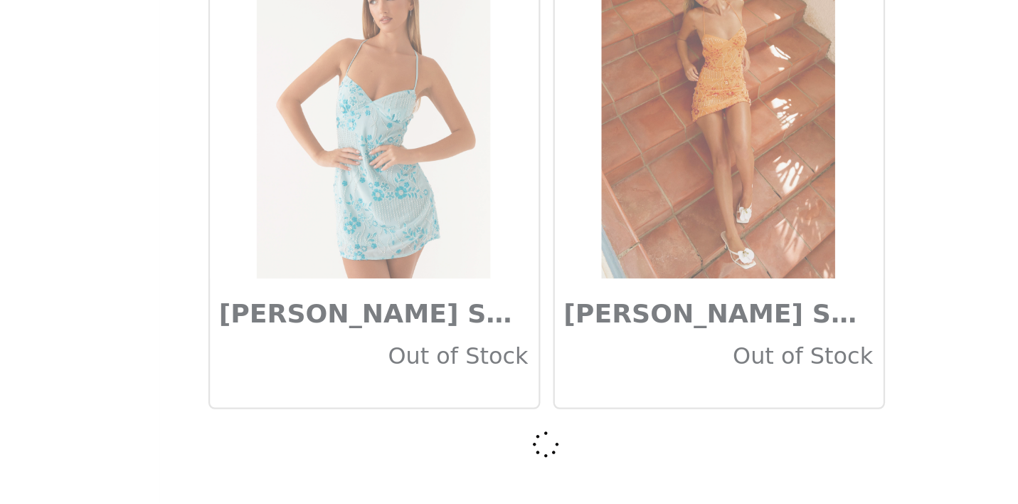
scroll to position [84180, 0]
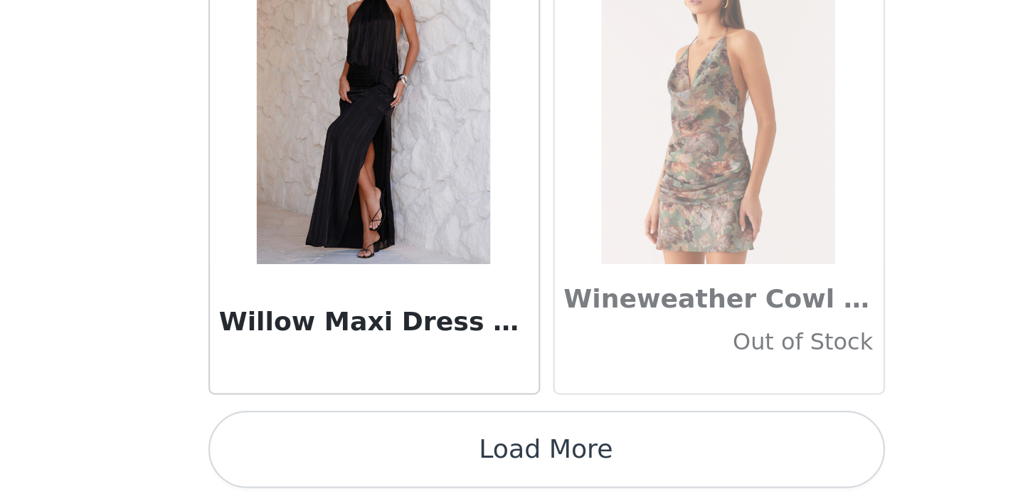
click at [360, 462] on button "Load More" at bounding box center [509, 479] width 299 height 34
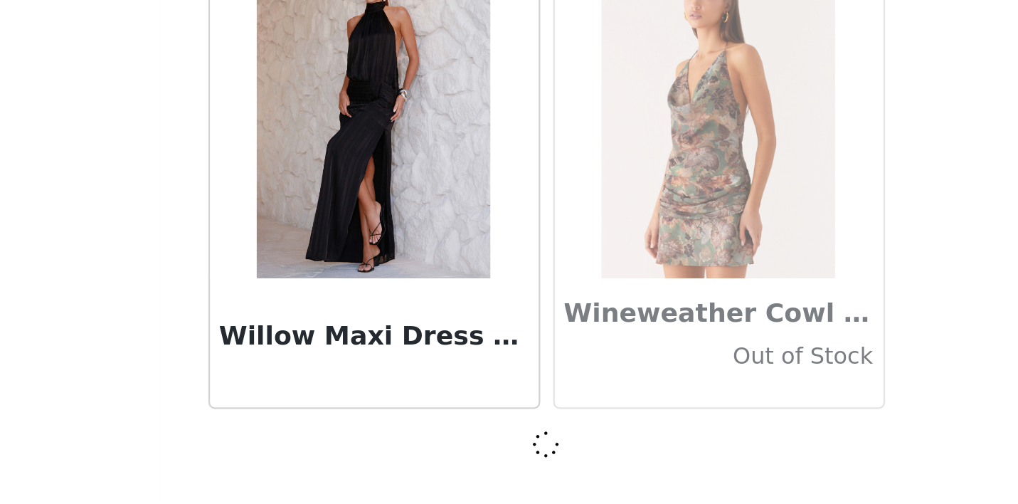
scroll to position [86243, 0]
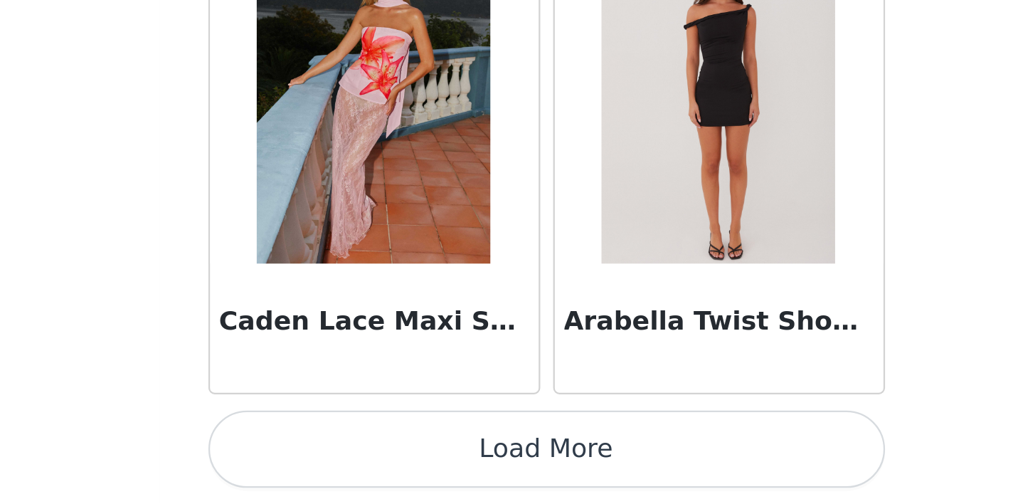
click at [360, 462] on button "Load More" at bounding box center [509, 479] width 299 height 34
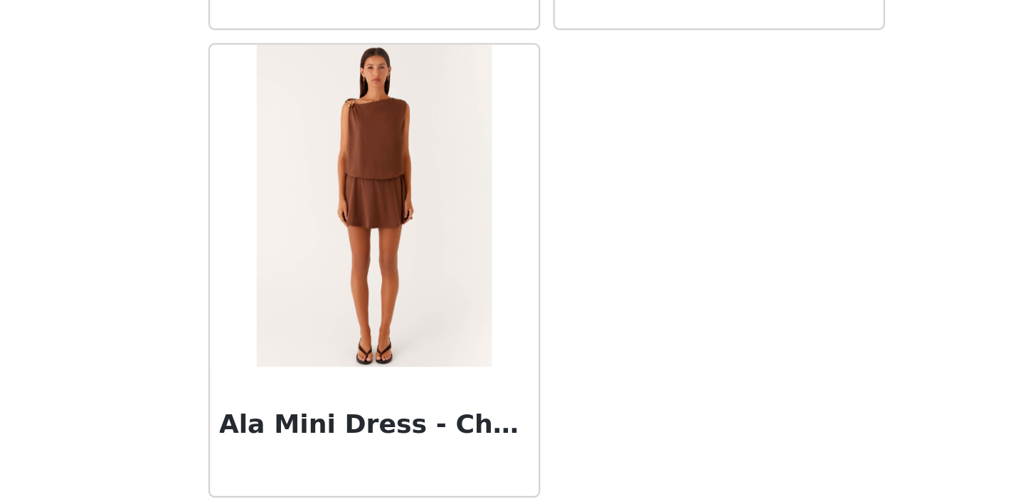
scroll to position [89092, 0]
